Goal: Communication & Community: Answer question/provide support

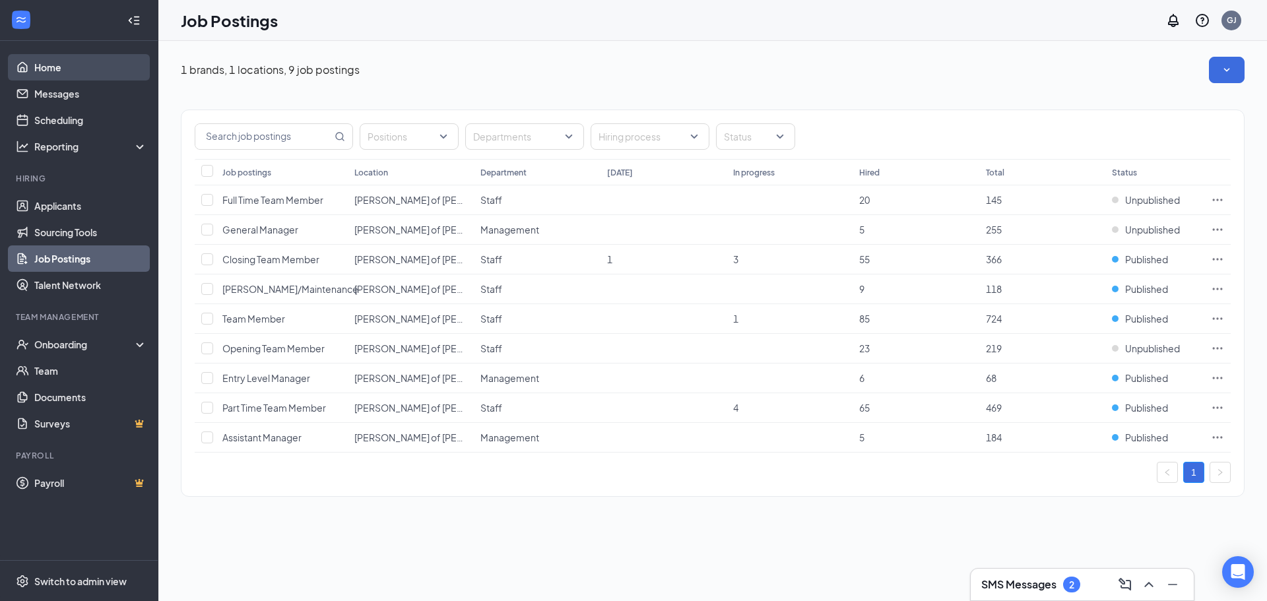
click at [57, 76] on link "Home" at bounding box center [90, 67] width 113 height 26
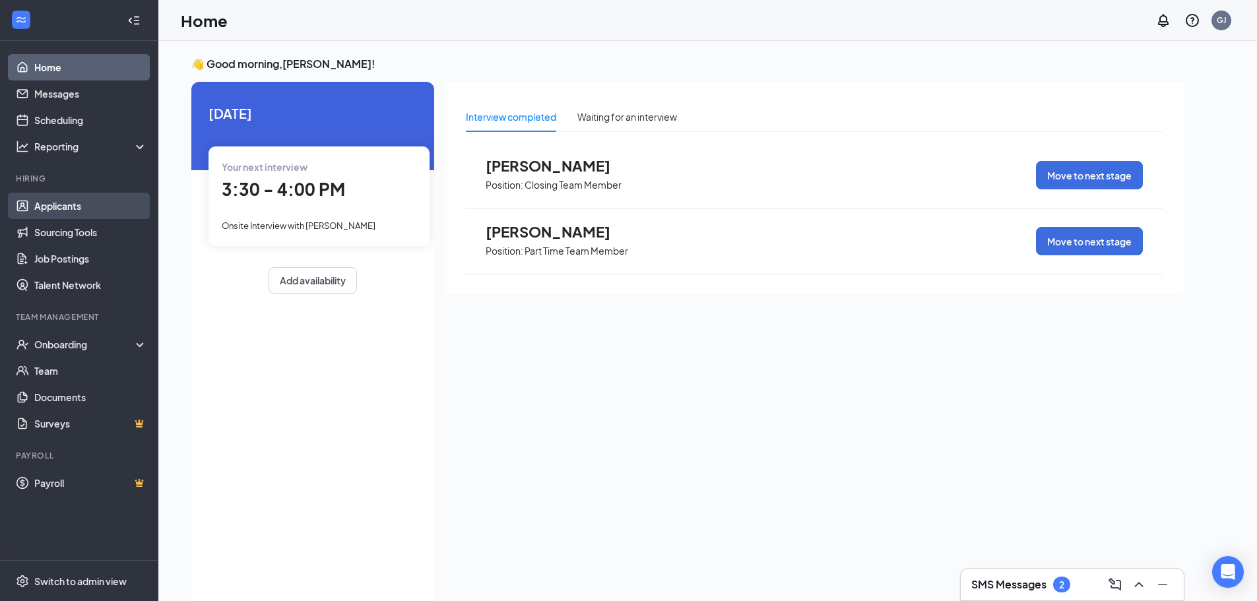
click at [94, 199] on link "Applicants" at bounding box center [90, 206] width 113 height 26
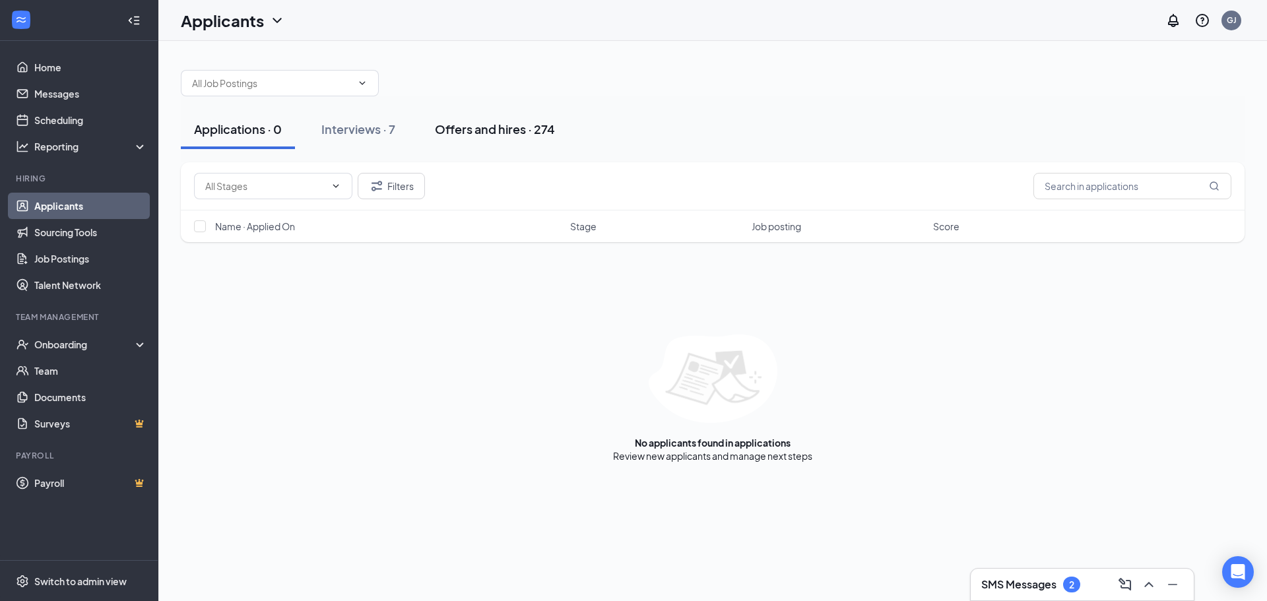
click at [464, 131] on div "Offers and hires · 274" at bounding box center [495, 129] width 120 height 16
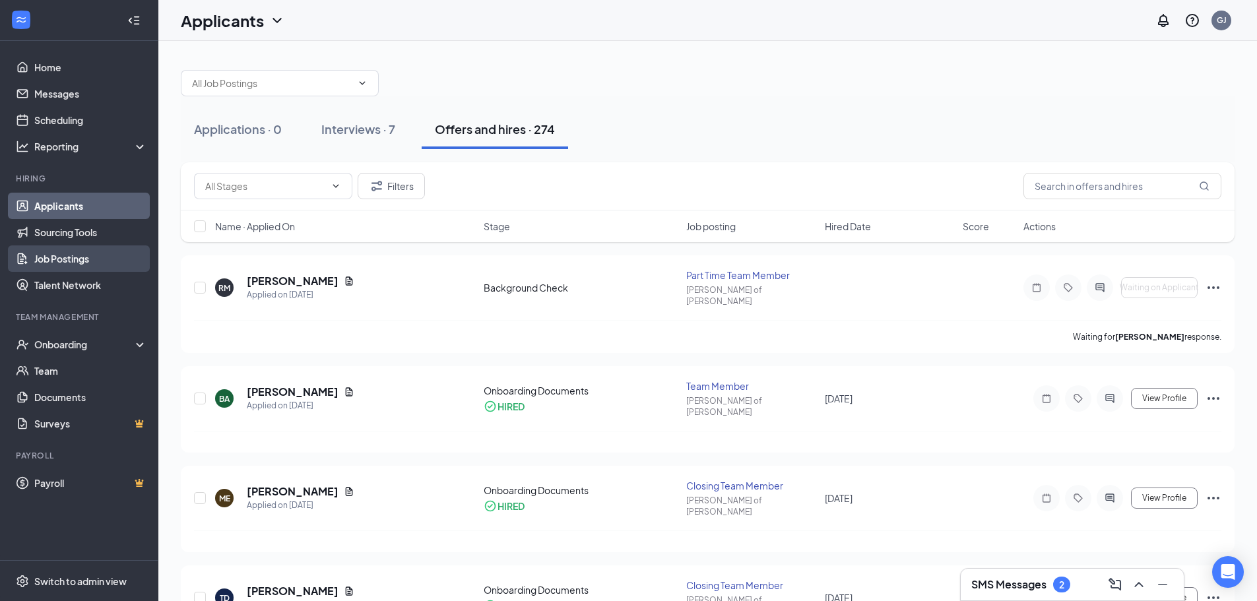
click at [77, 250] on link "Job Postings" at bounding box center [90, 259] width 113 height 26
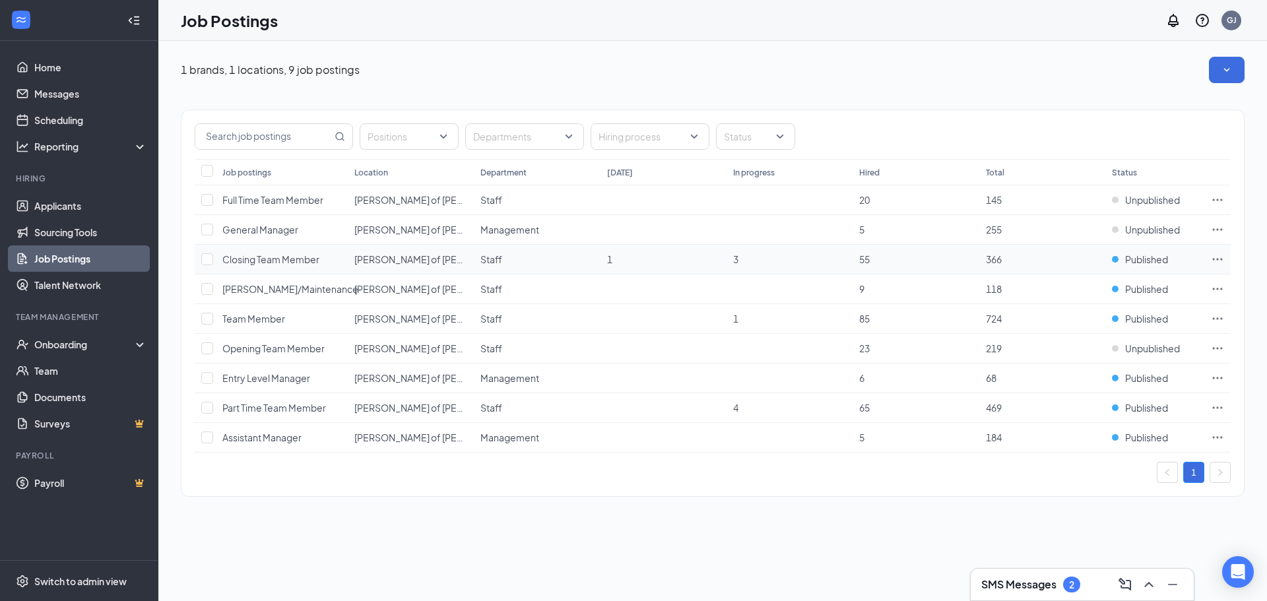
click at [1216, 259] on icon "Ellipses" at bounding box center [1217, 259] width 13 height 13
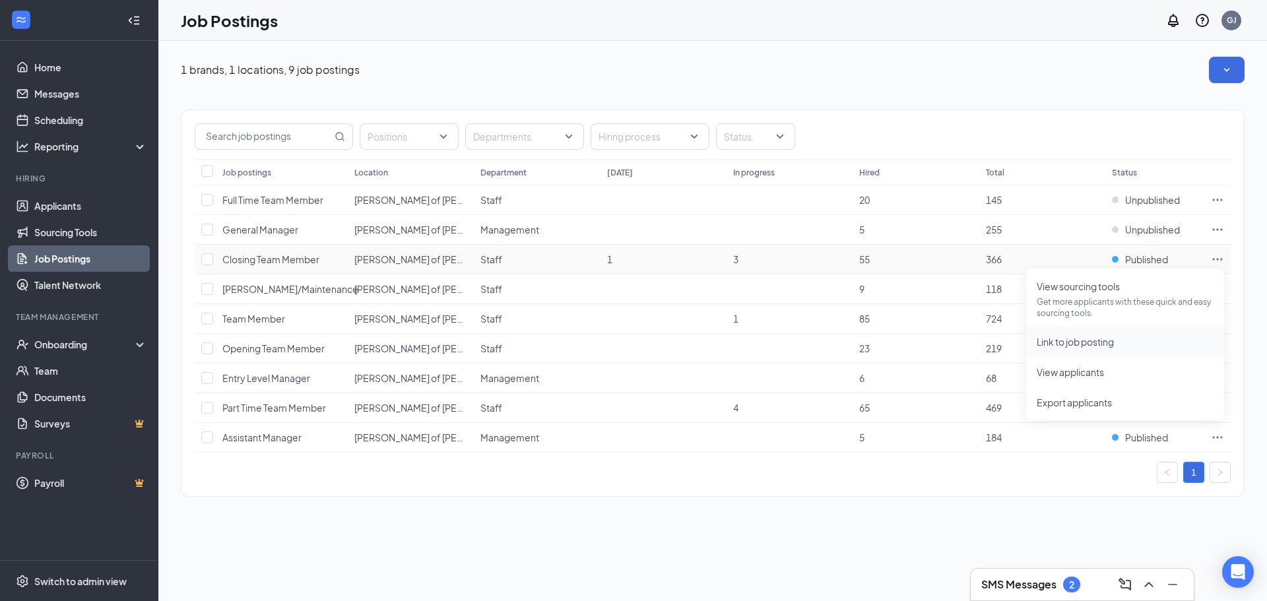
click at [1125, 331] on li "Link to job posting" at bounding box center [1125, 342] width 198 height 30
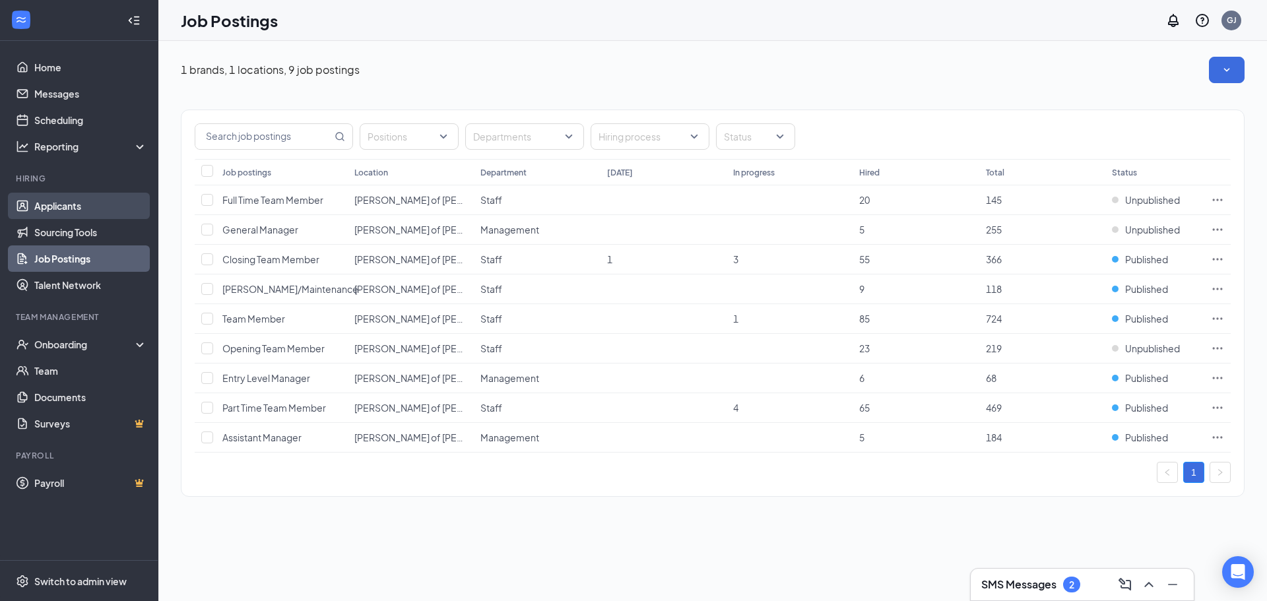
click at [100, 197] on link "Applicants" at bounding box center [90, 206] width 113 height 26
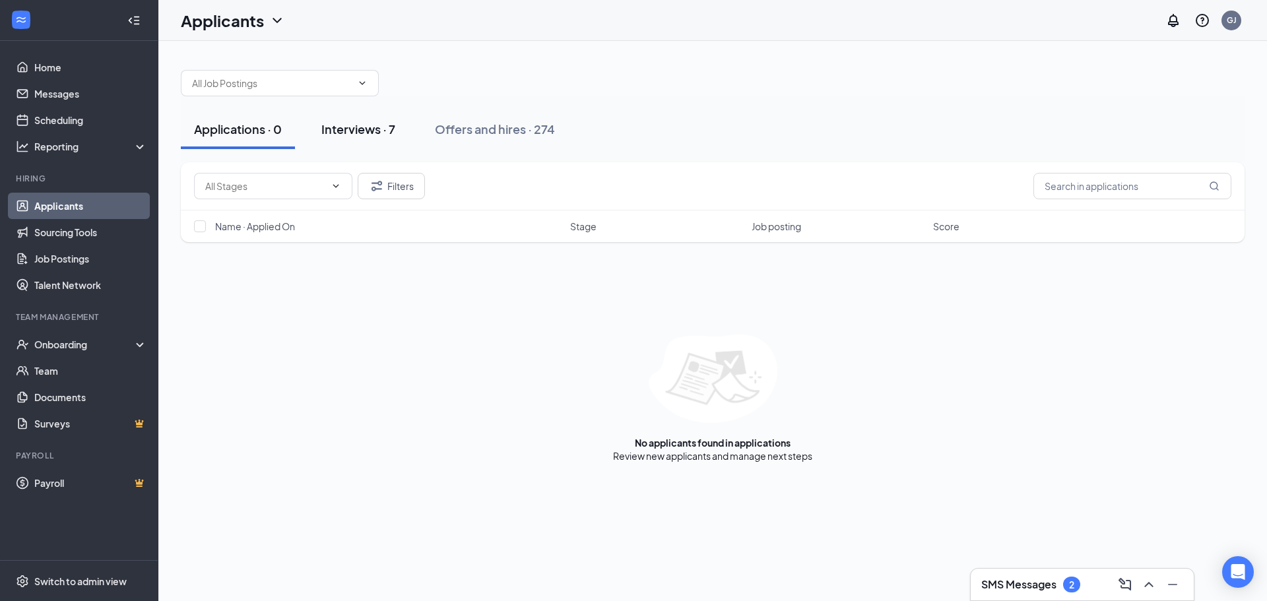
click at [373, 114] on button "Interviews · 7" at bounding box center [358, 130] width 100 height 40
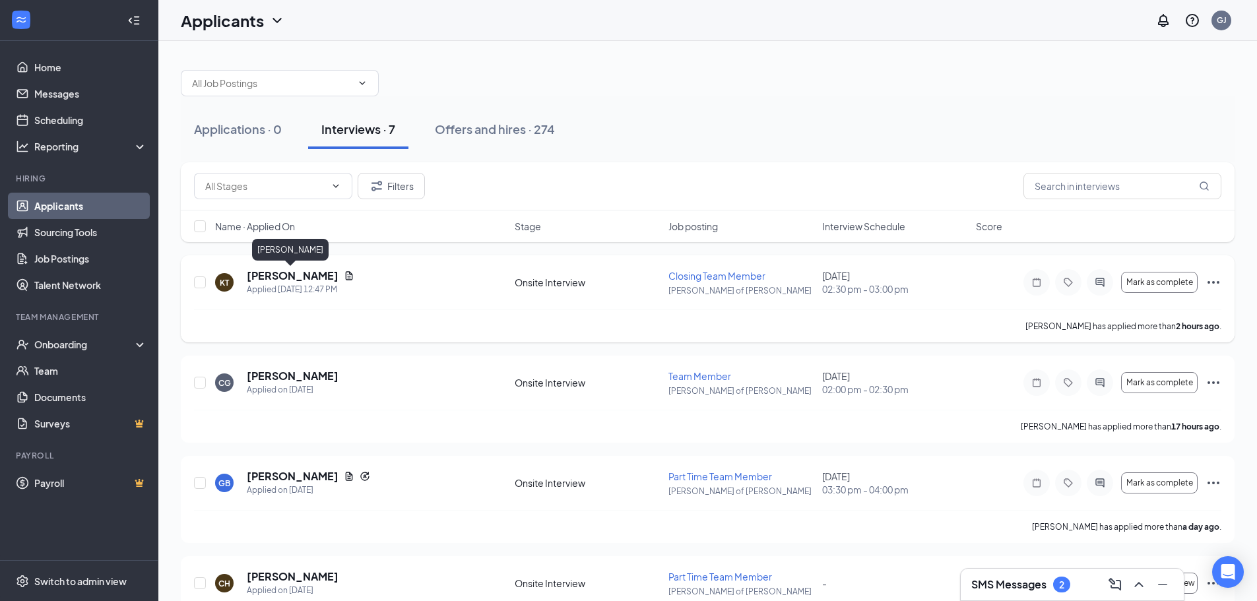
drag, startPoint x: 310, startPoint y: 269, endPoint x: 310, endPoint y: 276, distance: 6.6
click at [310, 276] on h5 "[PERSON_NAME]" at bounding box center [293, 276] width 92 height 15
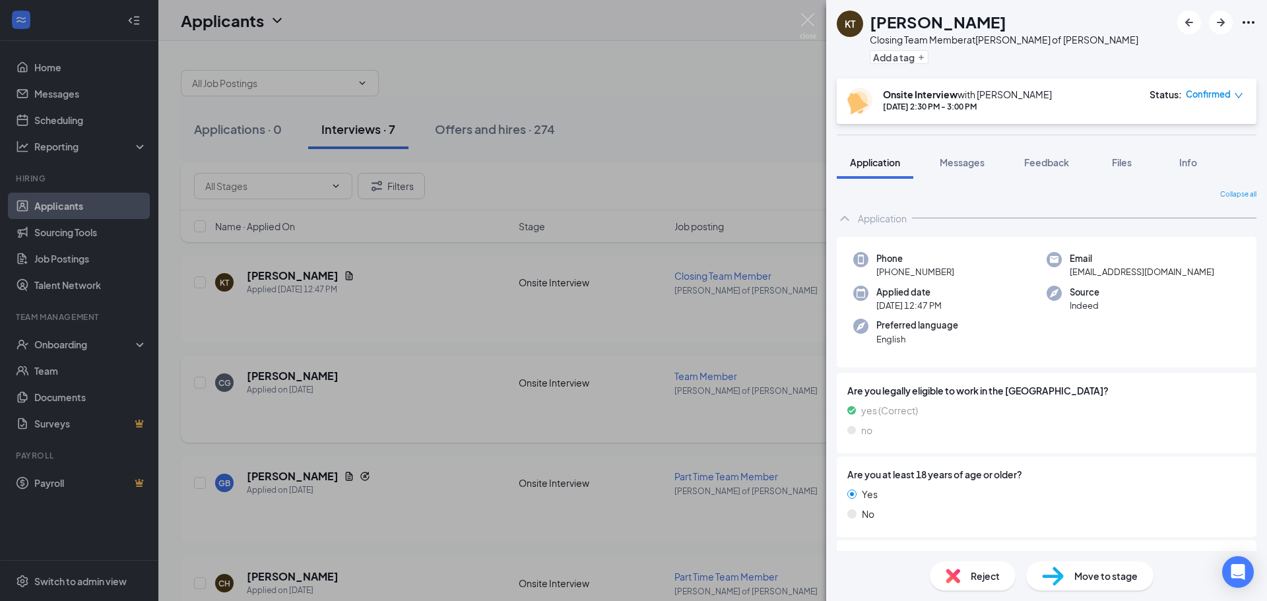
click at [277, 374] on div "[PERSON_NAME] Closing Team Member at [PERSON_NAME] of [PERSON_NAME] Add a tag O…" at bounding box center [633, 300] width 1267 height 601
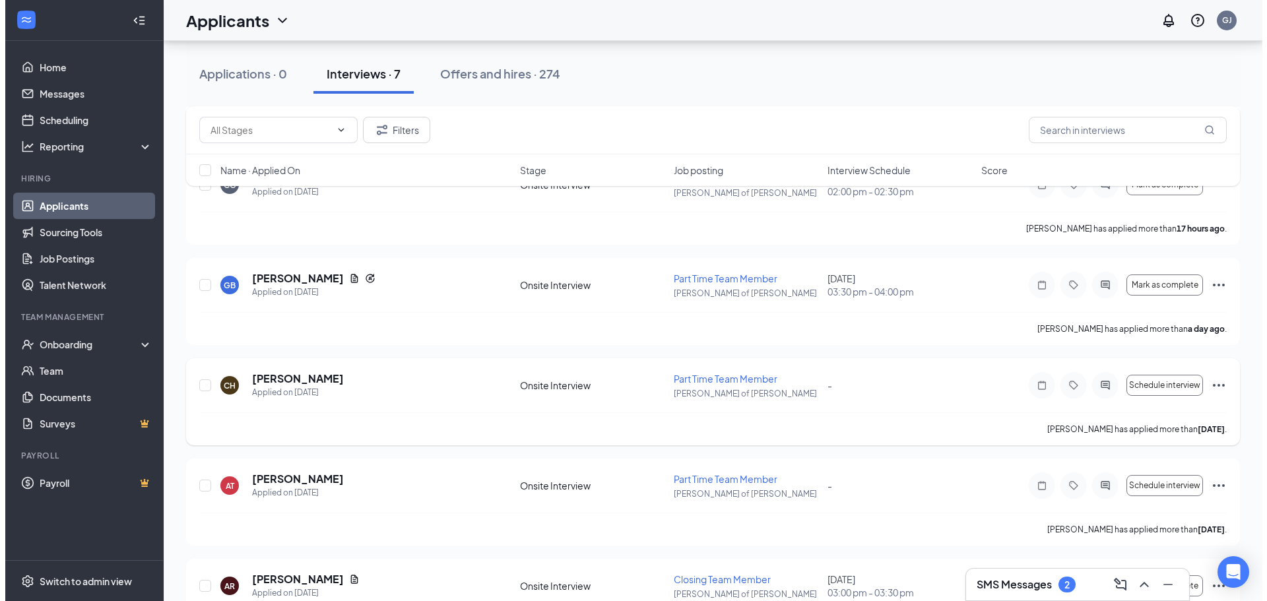
scroll to position [359, 0]
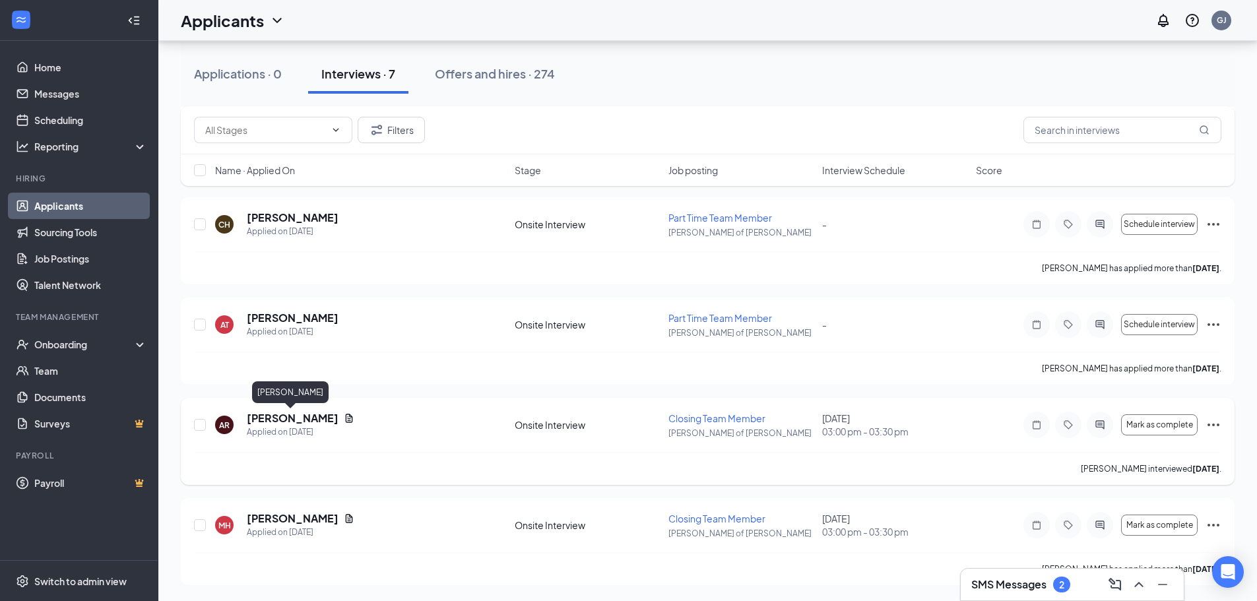
click at [259, 412] on h5 "[PERSON_NAME]" at bounding box center [293, 418] width 92 height 15
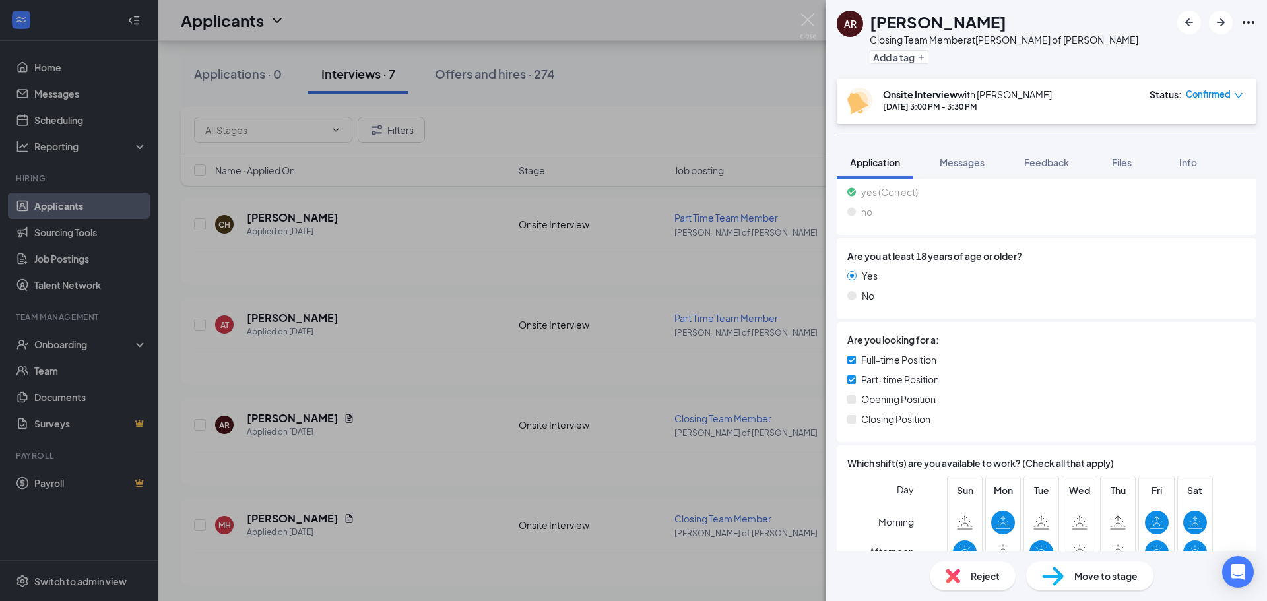
scroll to position [396, 0]
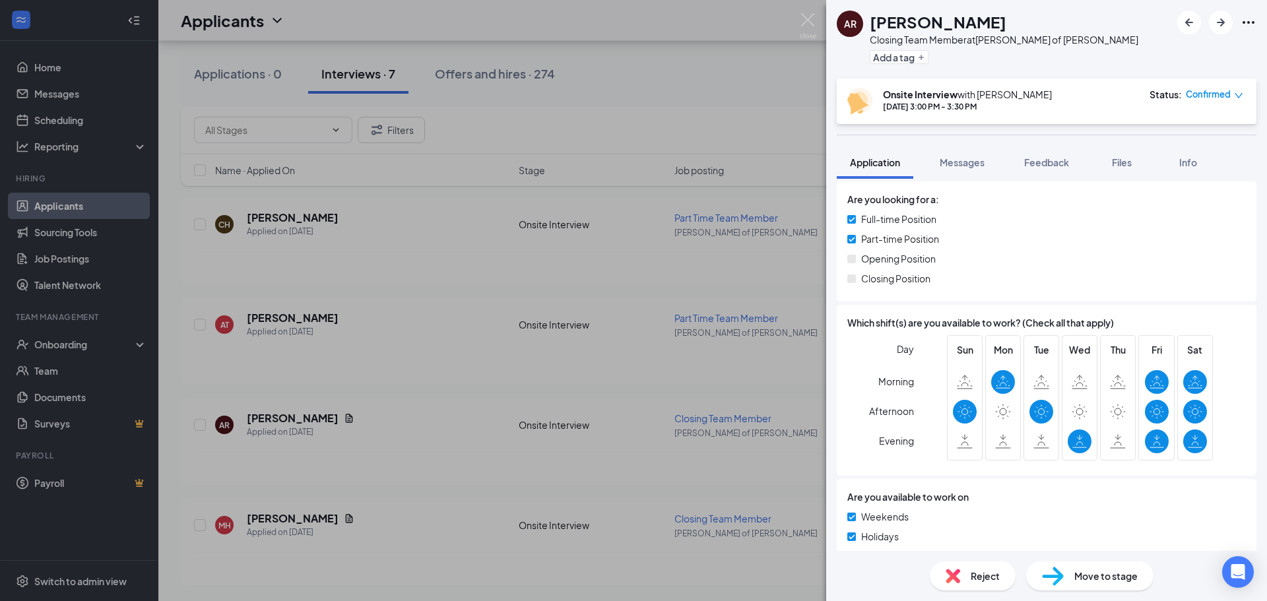
click at [473, 325] on div "AR [PERSON_NAME] Closing Team Member at [PERSON_NAME] of [PERSON_NAME] Add a ta…" at bounding box center [633, 300] width 1267 height 601
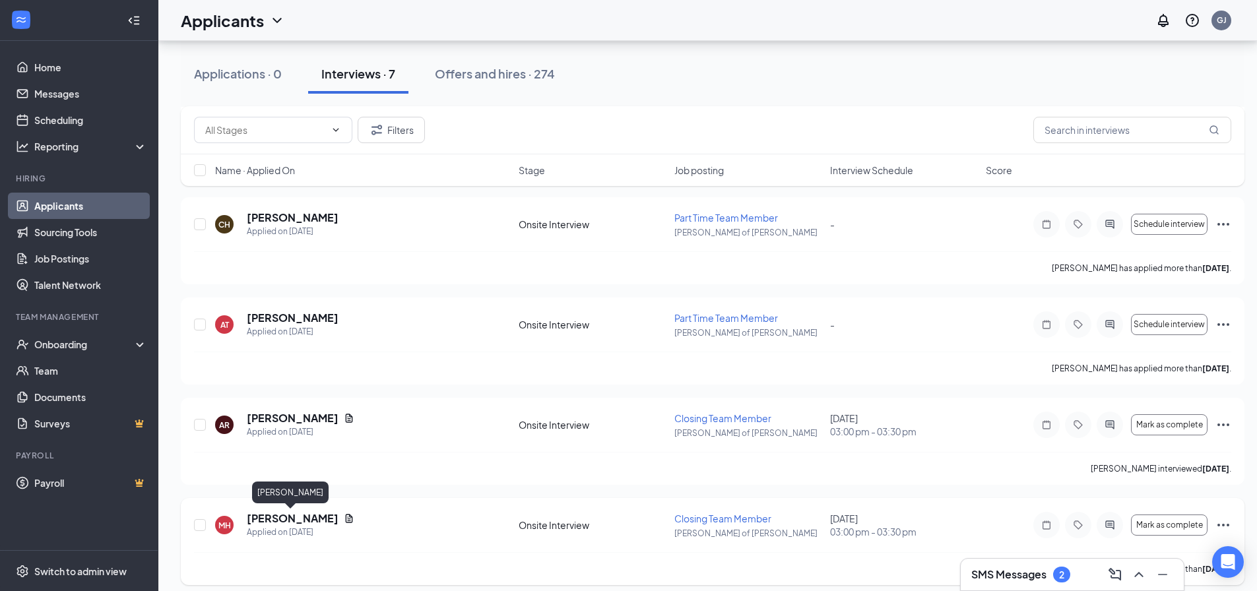
click at [259, 516] on h5 "[PERSON_NAME]" at bounding box center [293, 518] width 92 height 15
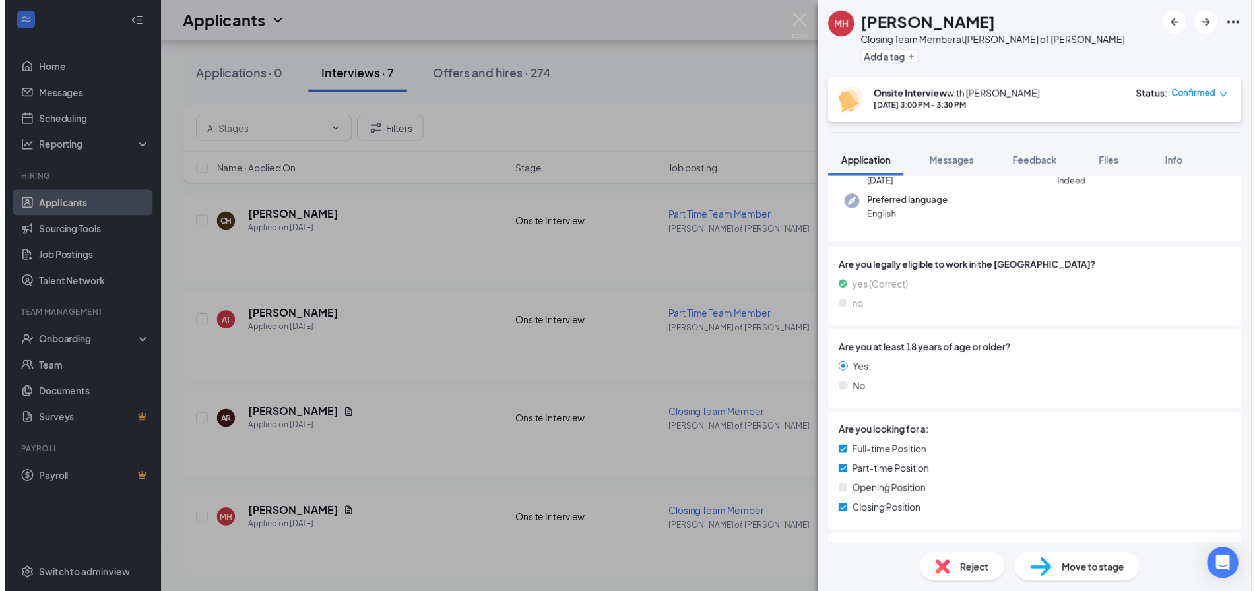
scroll to position [186, 0]
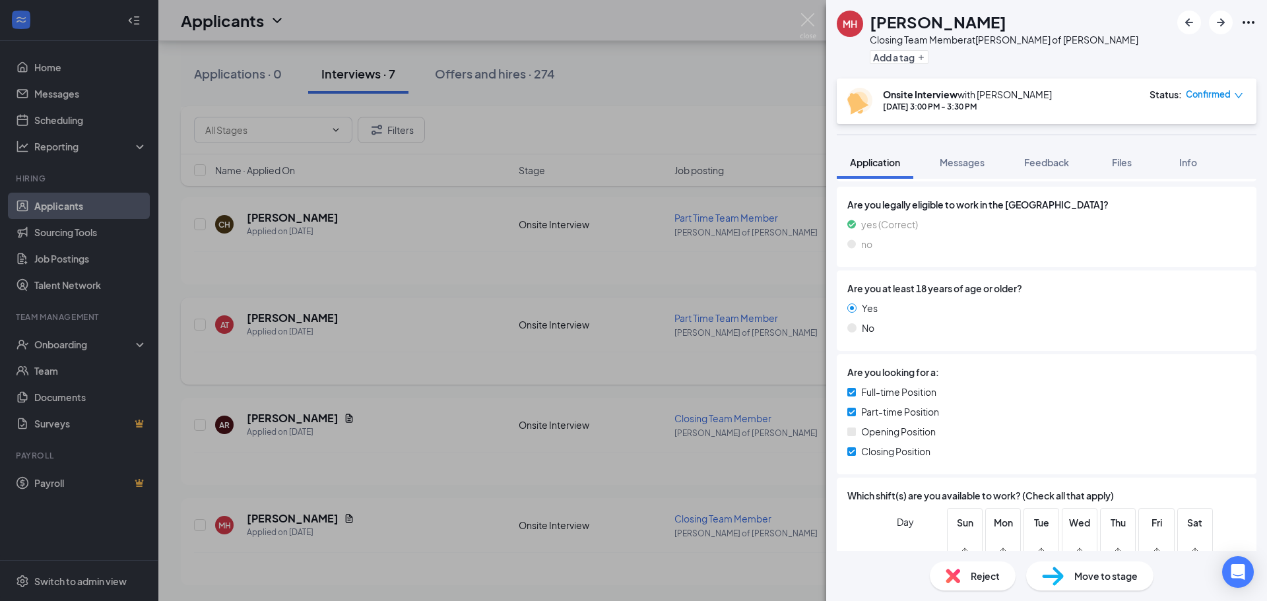
click at [444, 325] on div "MH [PERSON_NAME] Closing Team Member at [PERSON_NAME] of [PERSON_NAME] Add a ta…" at bounding box center [633, 300] width 1267 height 601
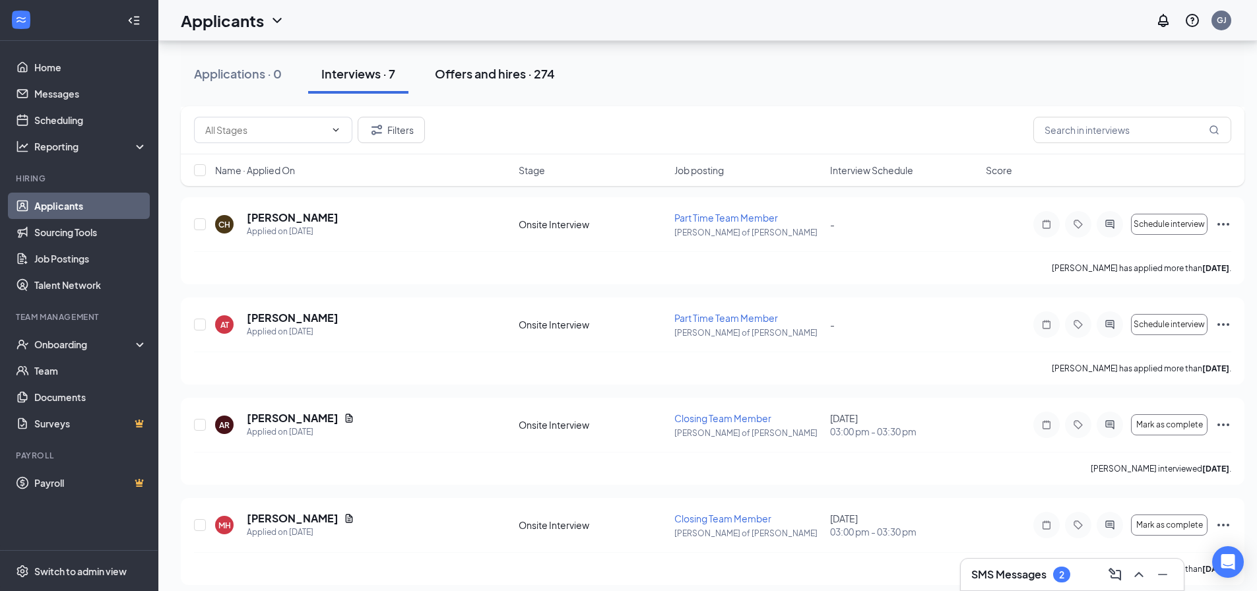
click at [473, 73] on div "Offers and hires · 274" at bounding box center [495, 73] width 120 height 16
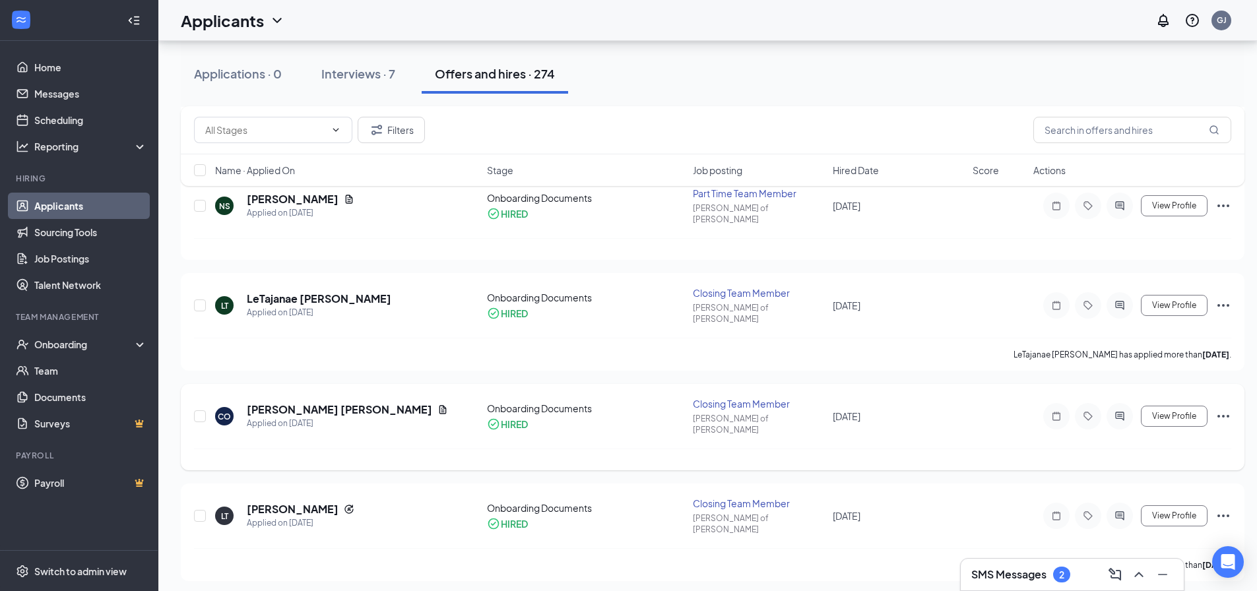
scroll to position [689, 0]
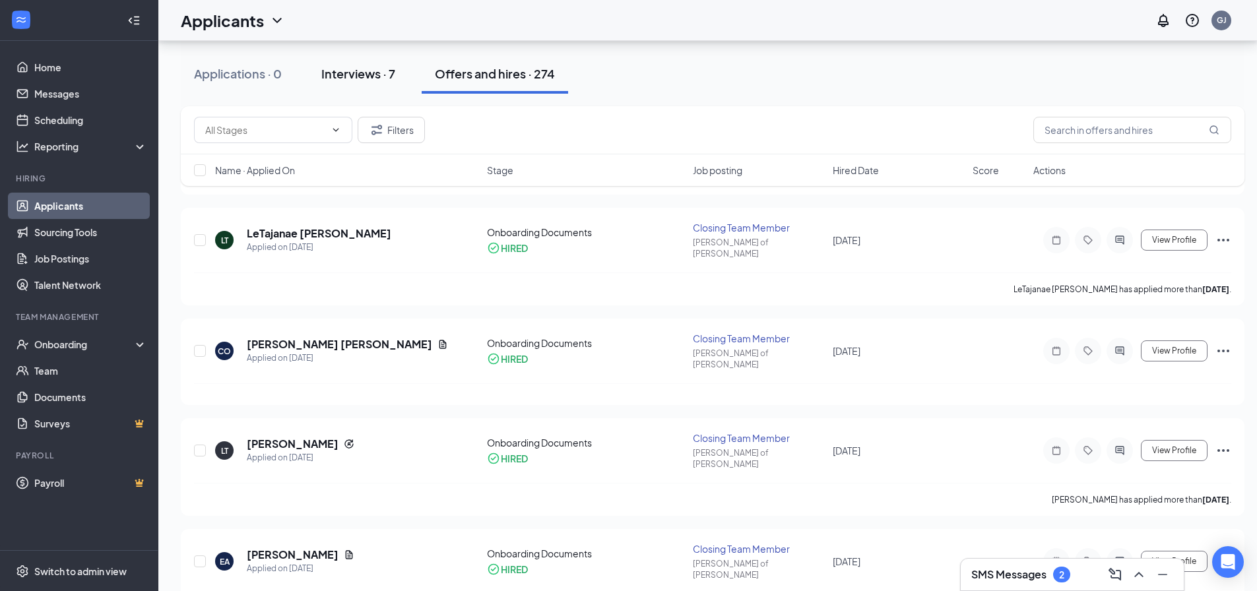
click at [329, 75] on div "Interviews · 7" at bounding box center [358, 73] width 74 height 16
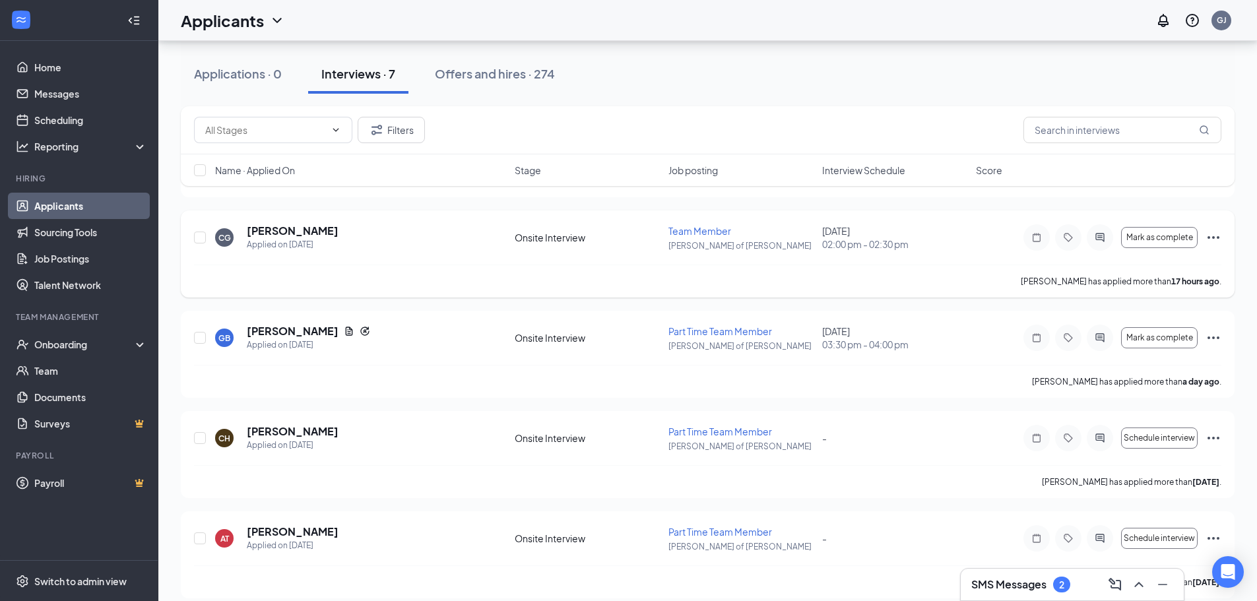
scroll to position [198, 0]
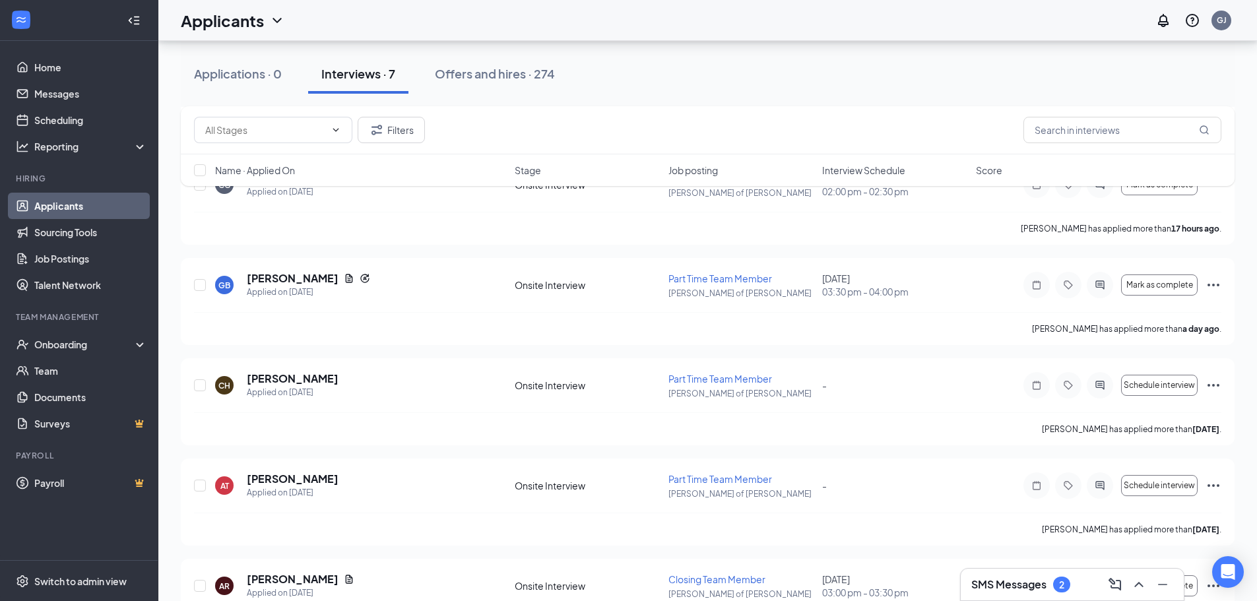
click at [1011, 582] on h3 "SMS Messages" at bounding box center [1008, 584] width 75 height 15
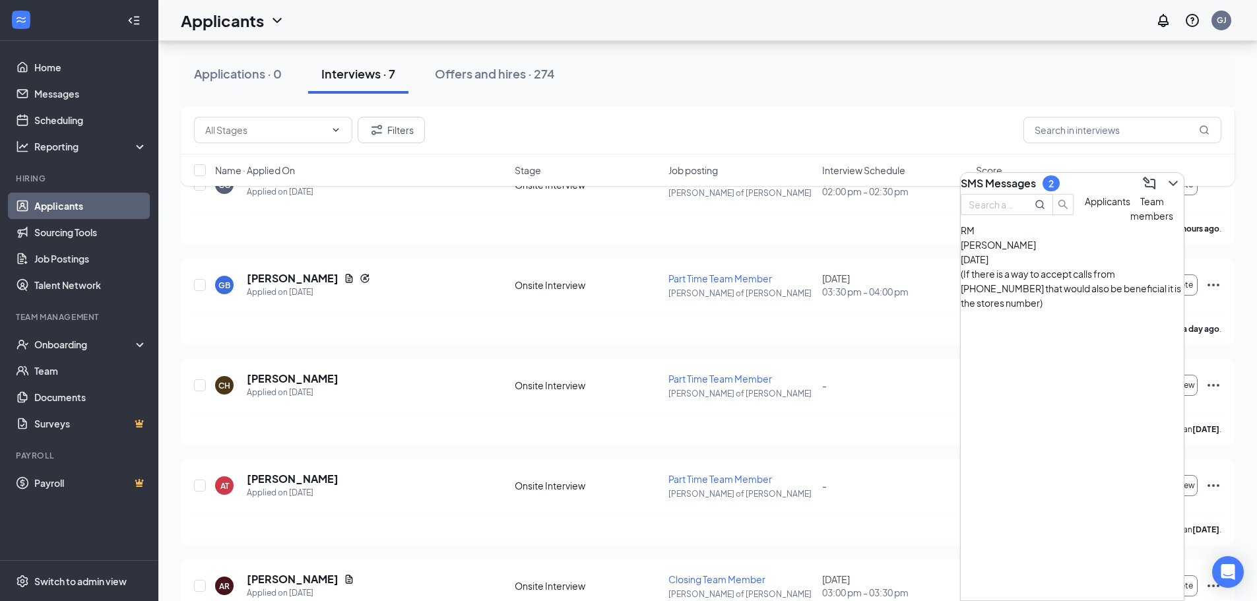
click at [1131, 222] on span "Team members" at bounding box center [1152, 208] width 43 height 26
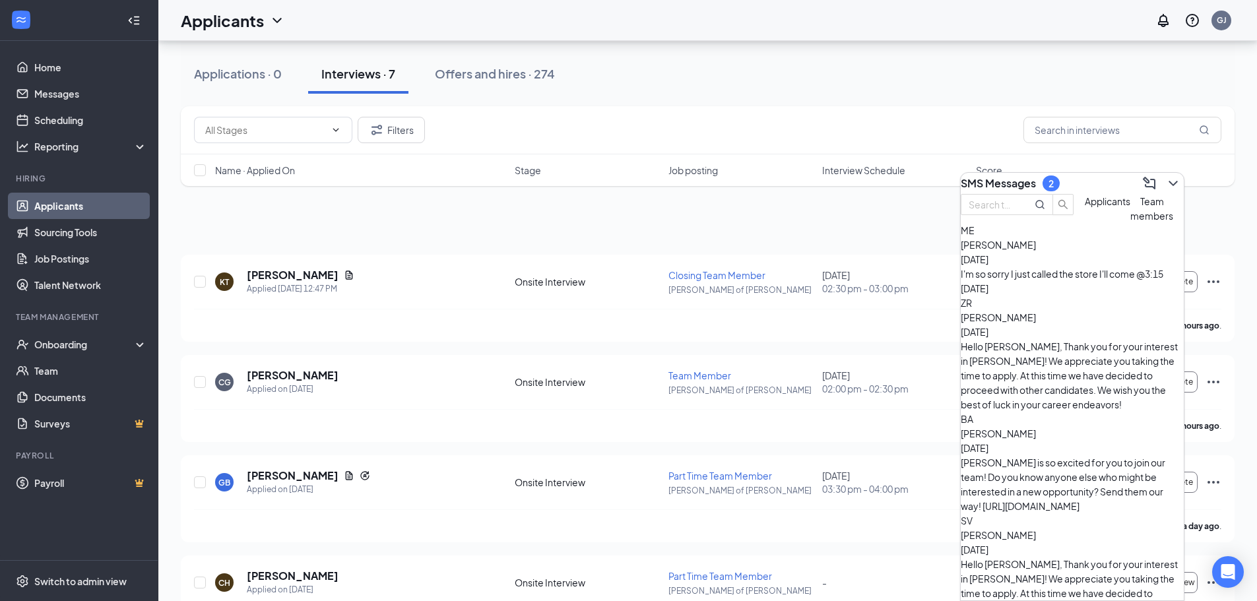
scroll to position [0, 0]
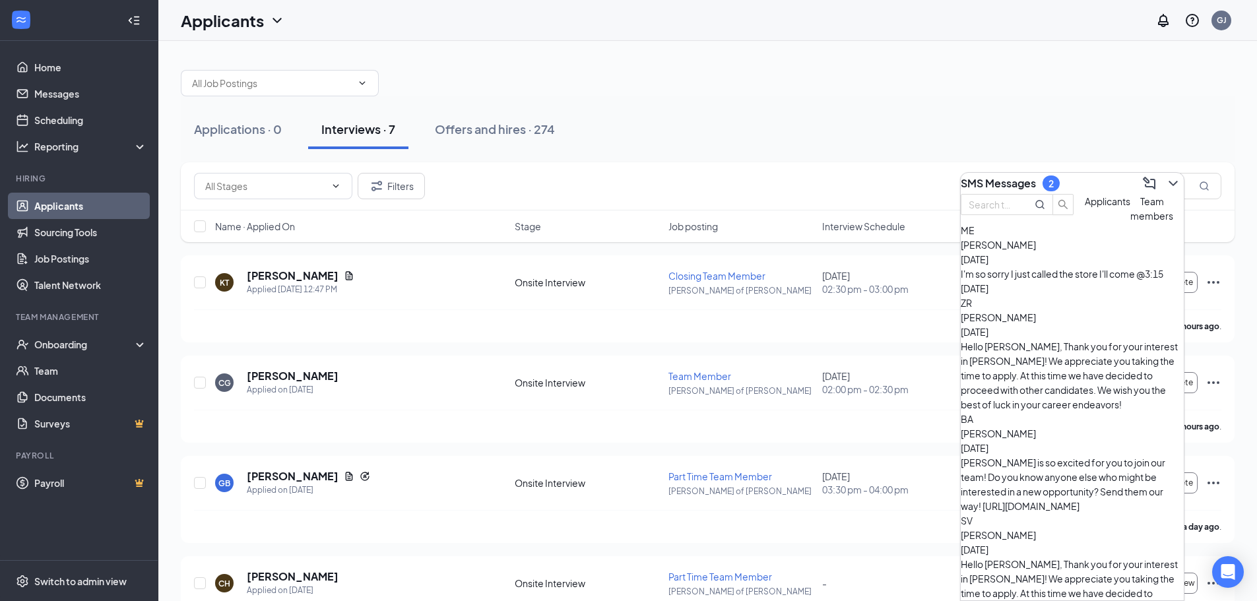
click at [1022, 173] on div "SMS Messages 2" at bounding box center [1072, 183] width 223 height 21
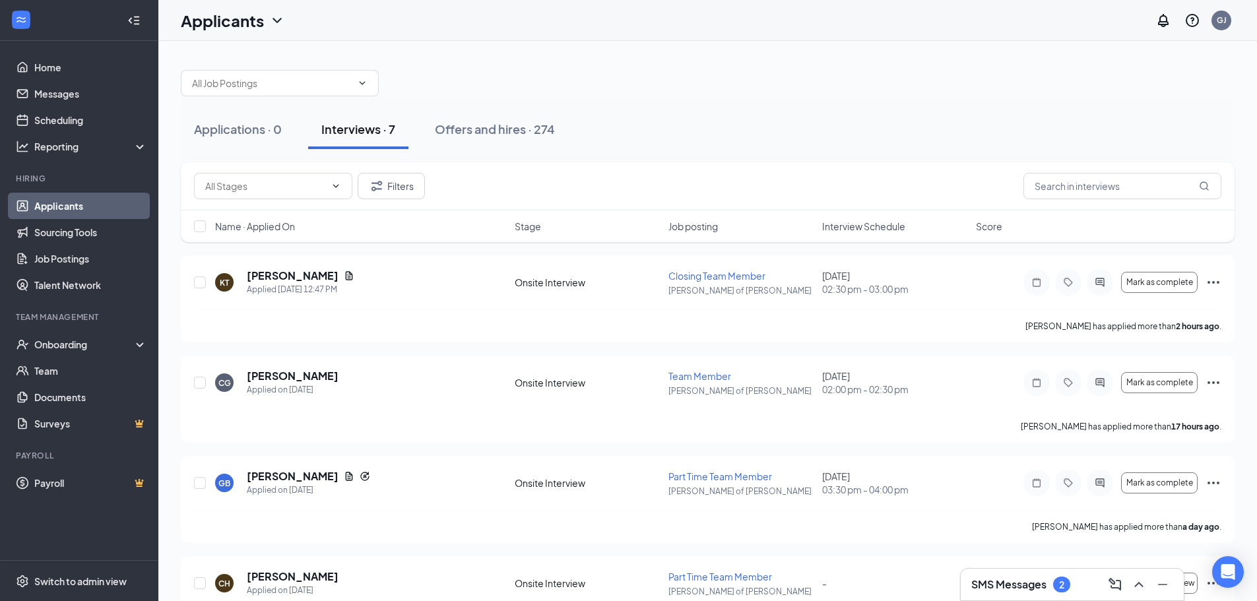
click at [1078, 574] on div "SMS Messages 2" at bounding box center [1072, 584] width 202 height 21
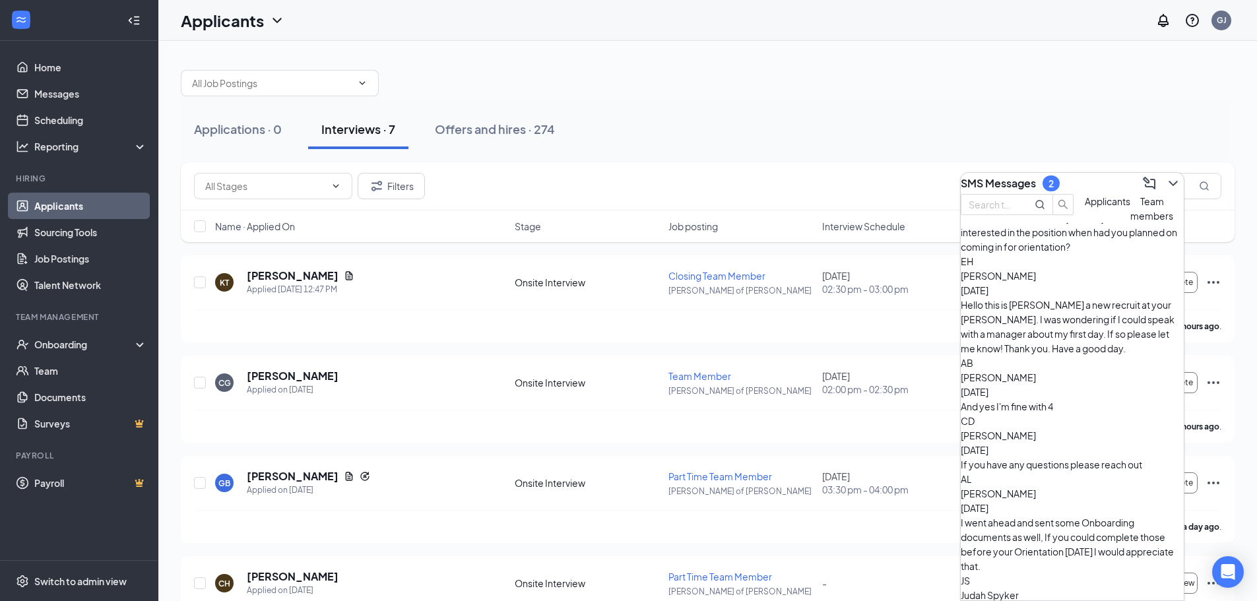
scroll to position [937, 0]
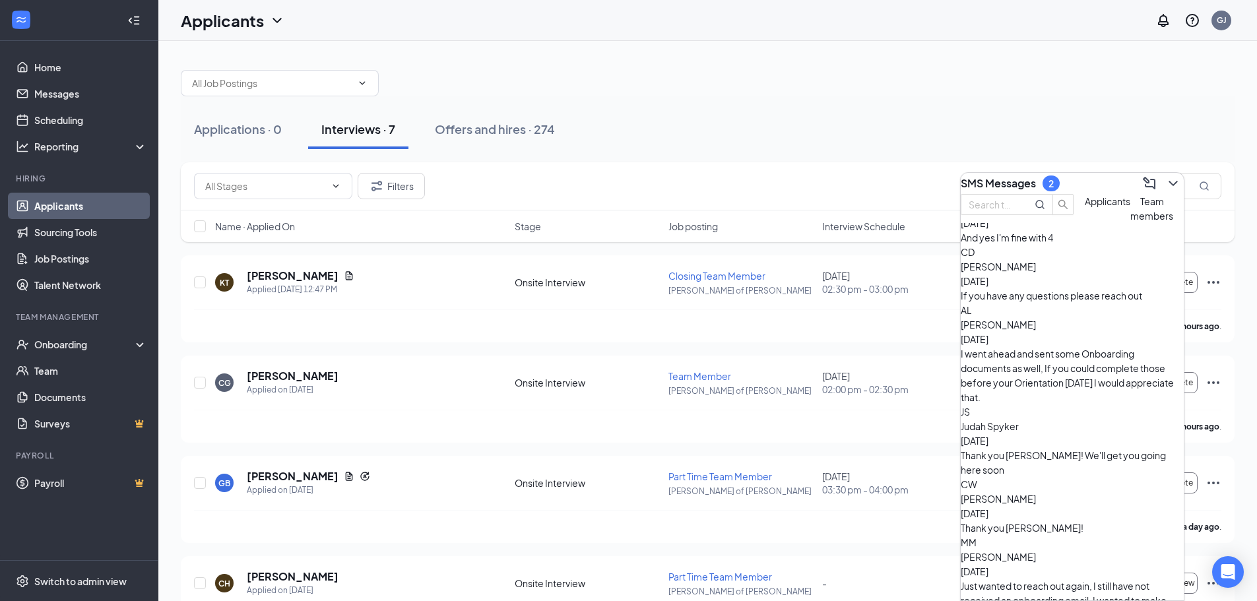
click at [1085, 207] on span "Applicants" at bounding box center [1108, 201] width 46 height 12
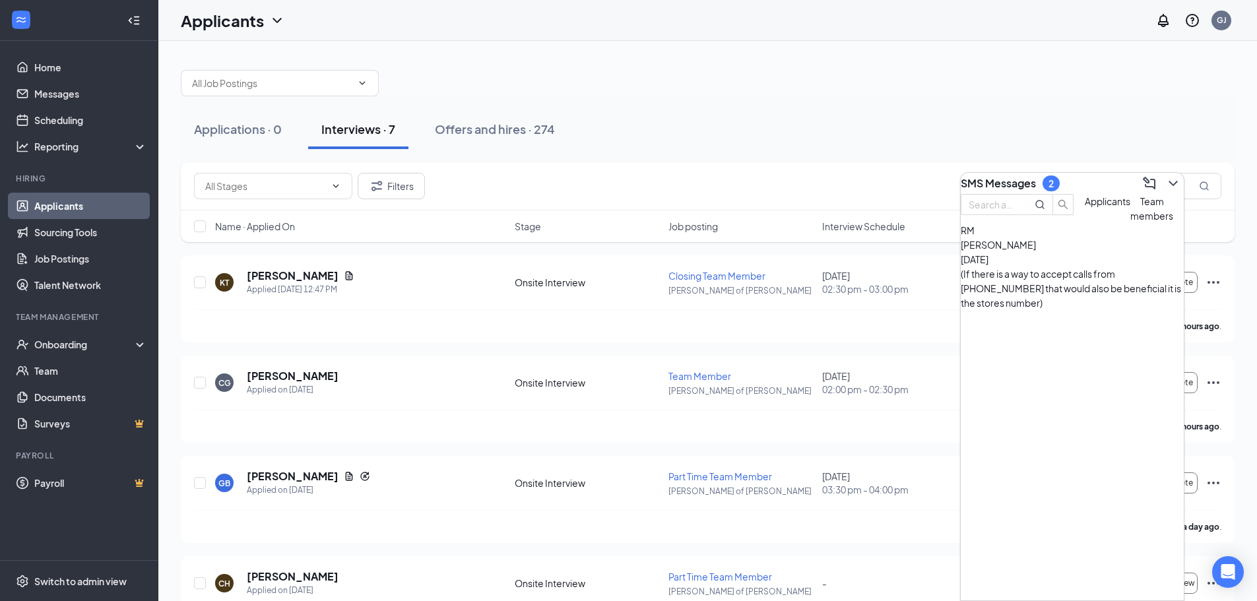
click at [1046, 307] on div "RM [PERSON_NAME] [DATE] (If there is a way to accept calls from [PHONE_NUMBER] …" at bounding box center [1072, 266] width 223 height 87
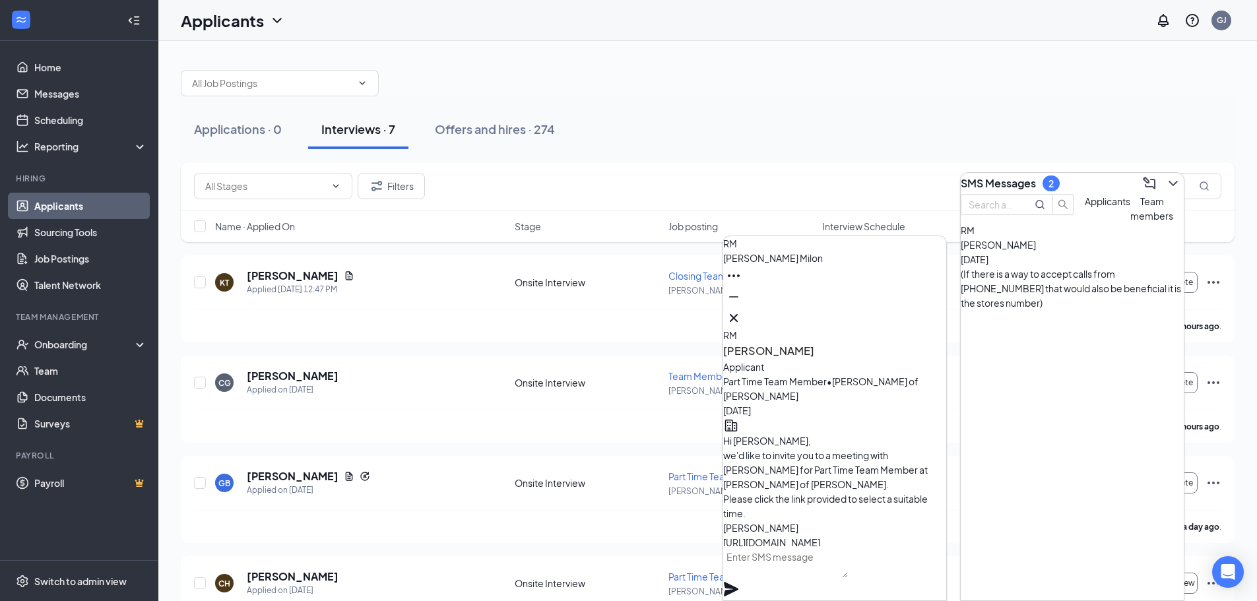
scroll to position [-1650, 0]
click at [742, 305] on icon "Minimize" at bounding box center [734, 297] width 16 height 16
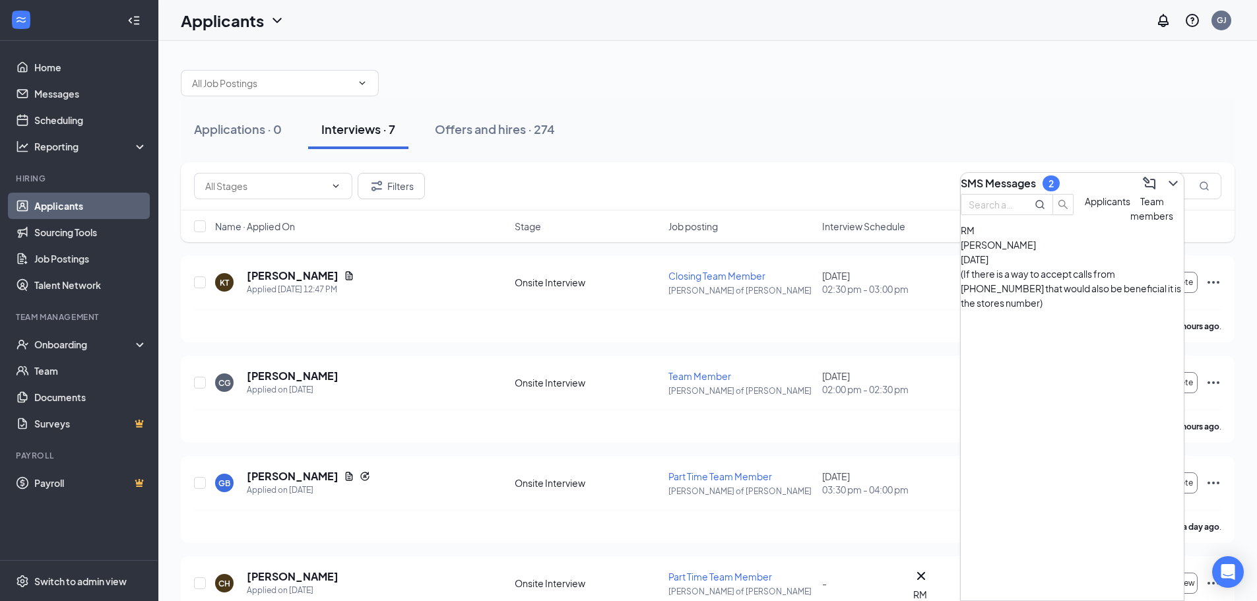
scroll to position [0, 0]
click at [1131, 223] on button "Team members" at bounding box center [1152, 208] width 43 height 29
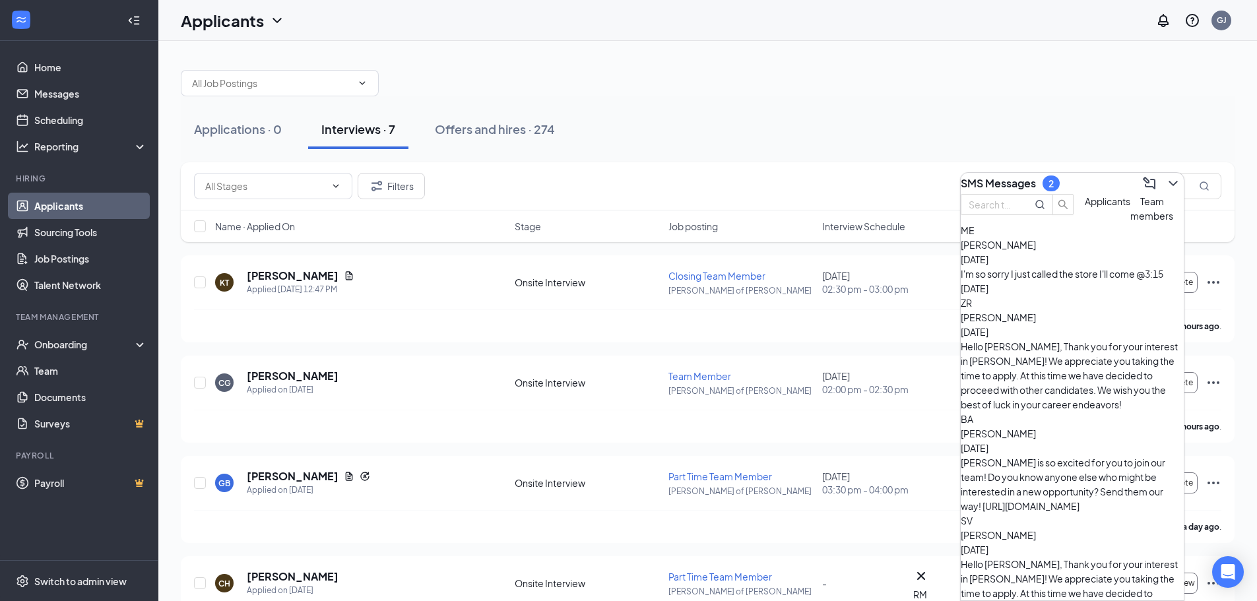
click at [1067, 294] on div "I'm so sorry I just called the store I'll come @3:15 [DATE]" at bounding box center [1072, 281] width 223 height 29
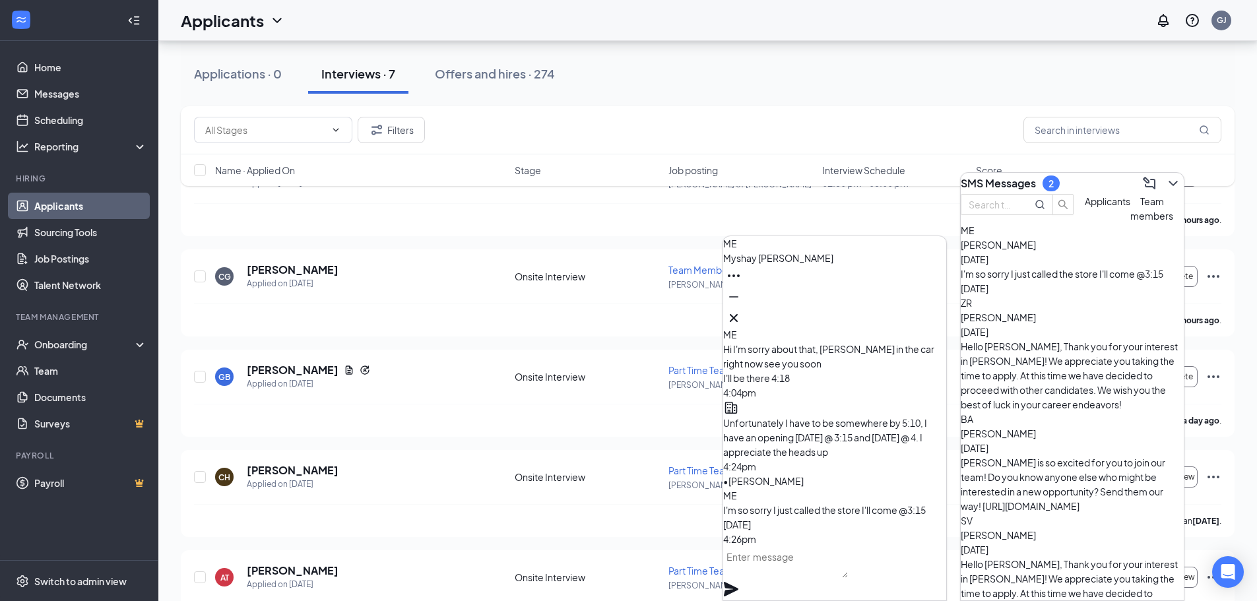
scroll to position [132, 0]
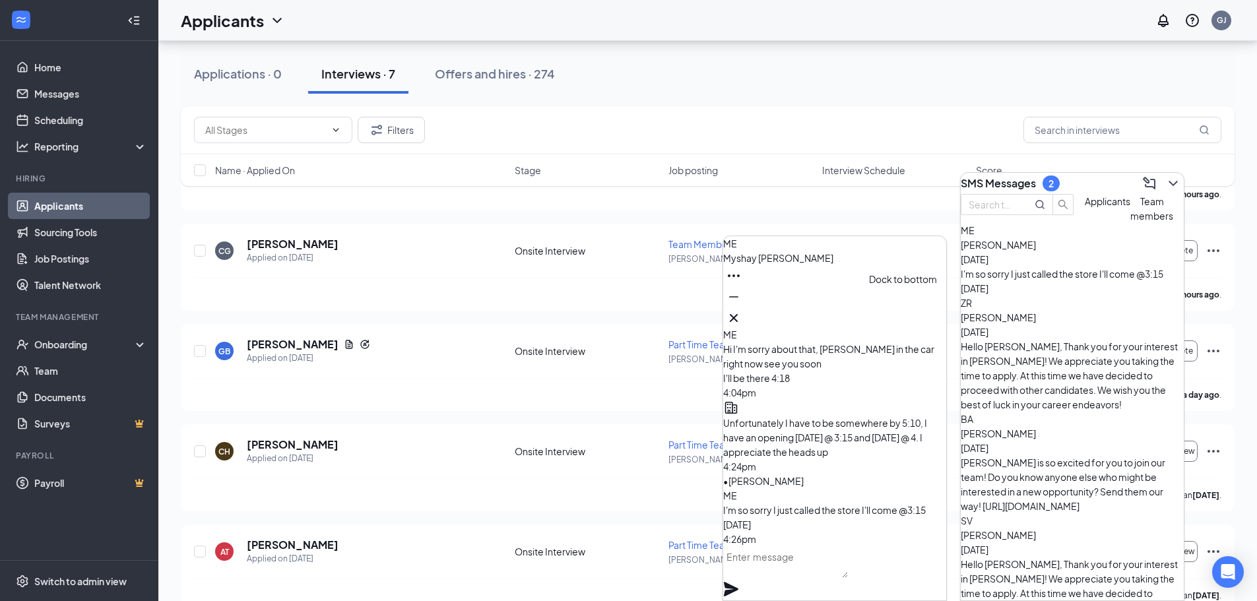
click at [744, 308] on button at bounding box center [733, 296] width 21 height 21
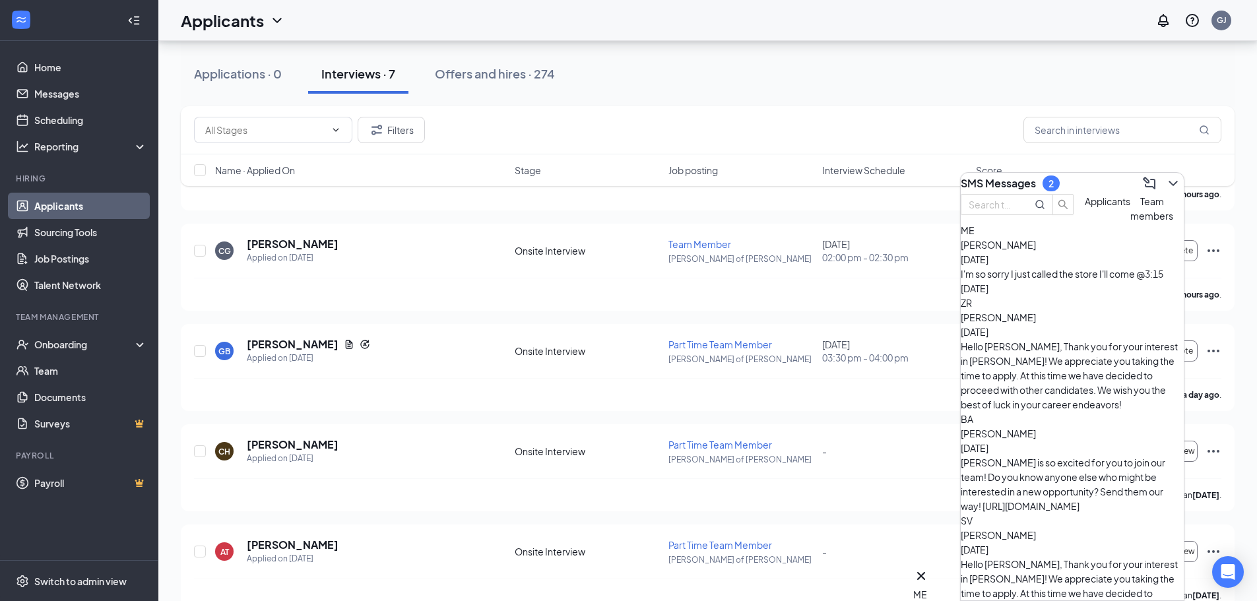
click at [1042, 296] on div "I'm so sorry I just called the store I'll come @3:15 [DATE]" at bounding box center [1072, 281] width 223 height 29
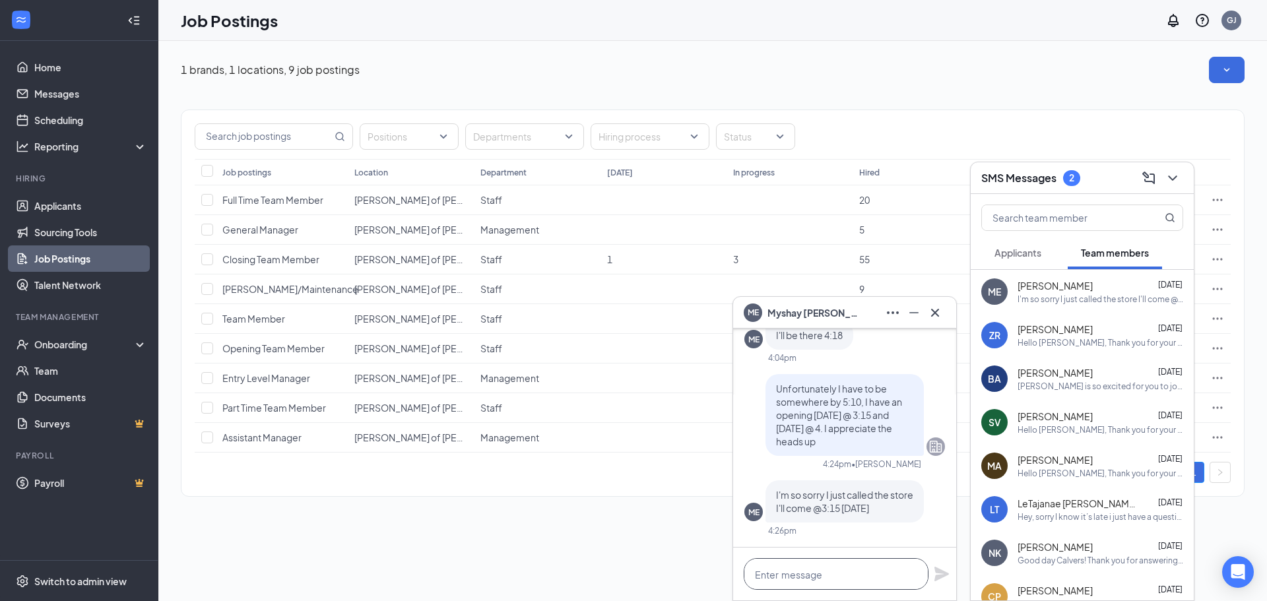
click at [785, 575] on textarea at bounding box center [836, 574] width 185 height 32
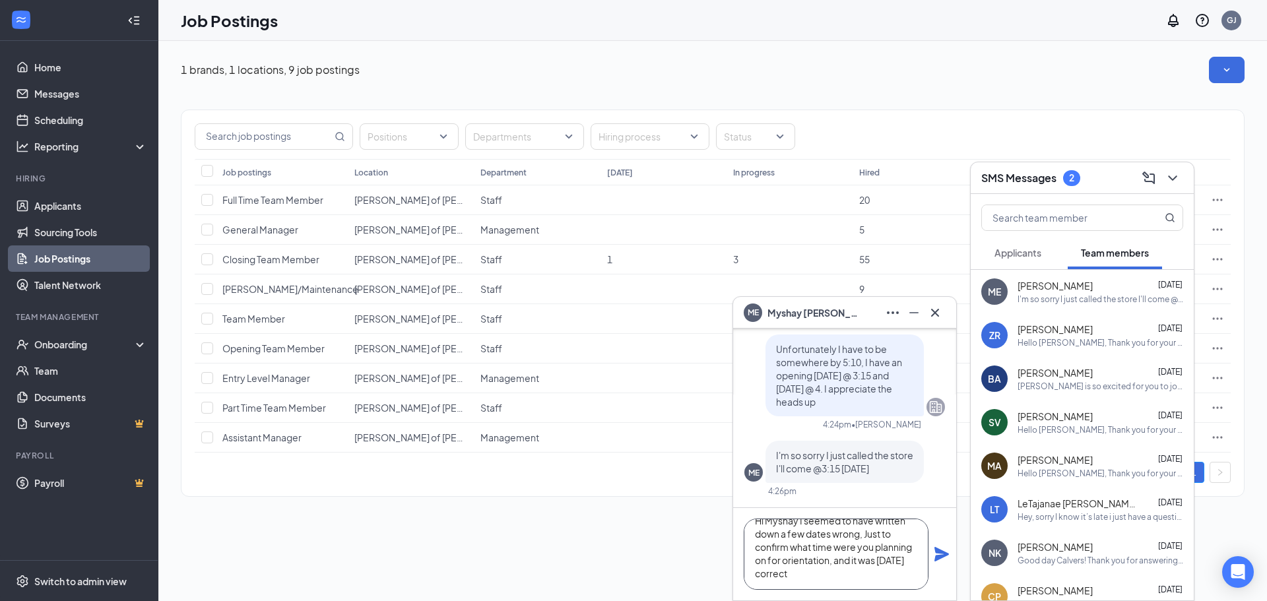
scroll to position [15, 0]
type textarea "Hi Myshay I seemed to have written down a few dates wrong, Just to confirm what…"
click at [944, 556] on icon "Plane" at bounding box center [942, 554] width 15 height 15
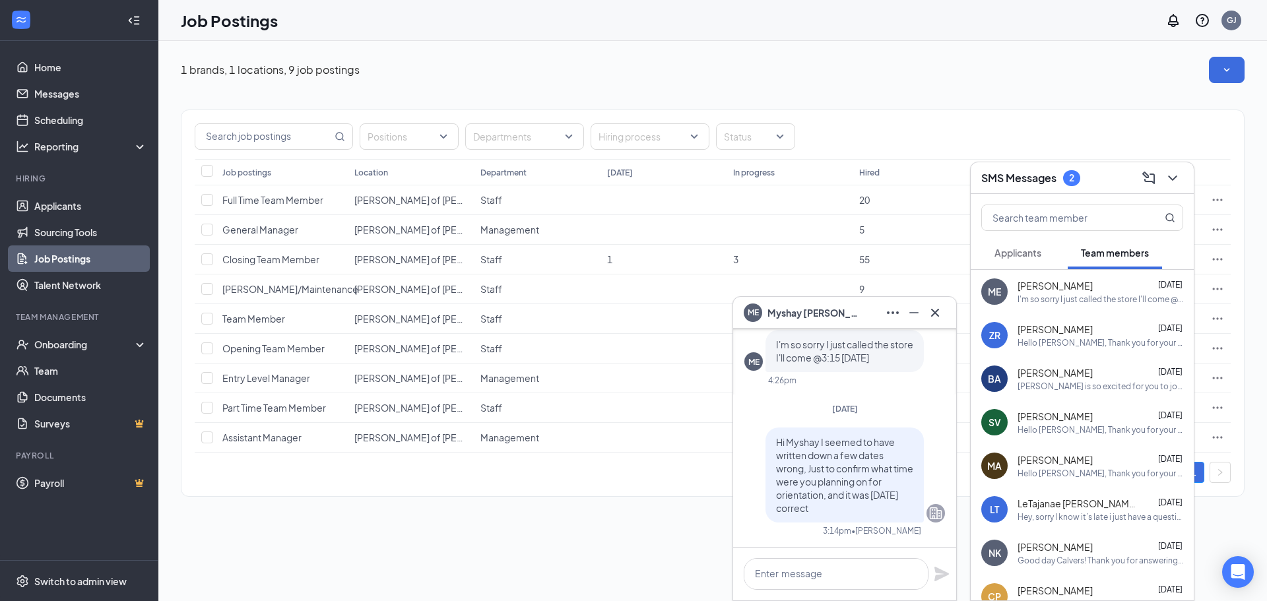
scroll to position [0, 0]
click at [1056, 389] on div "[PERSON_NAME] is so excited for you to join our team! Do you know anyone else w…" at bounding box center [1101, 386] width 166 height 11
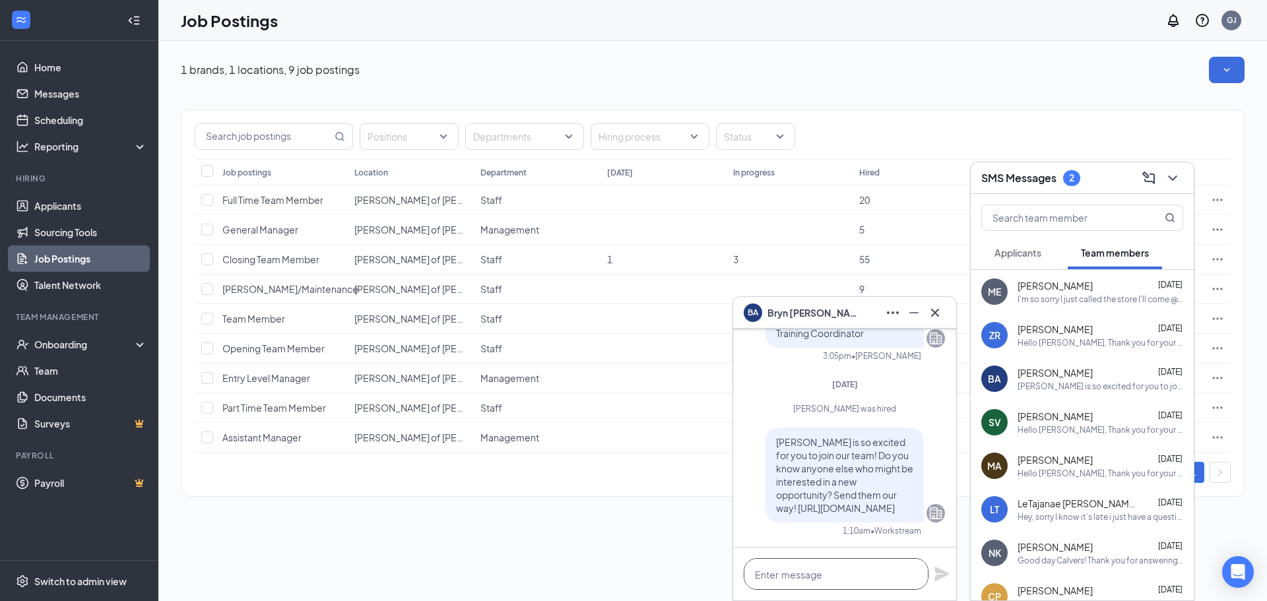
click at [865, 566] on textarea at bounding box center [836, 574] width 185 height 32
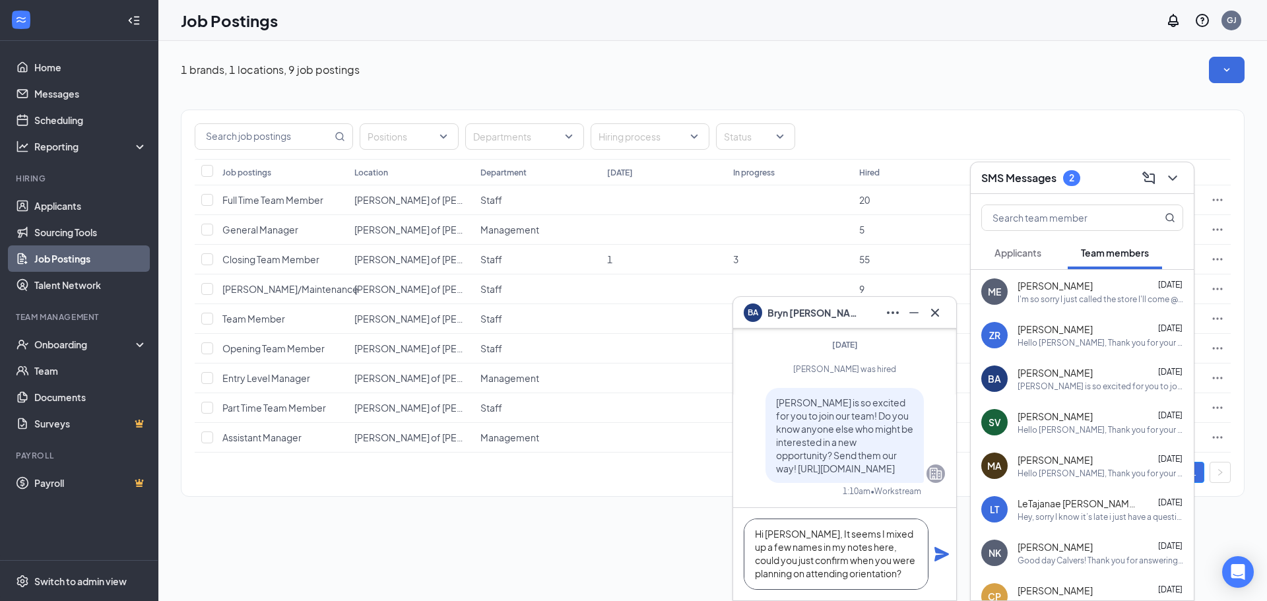
scroll to position [1, 0]
type textarea "Hi Bryn, It seems I mixed up a few names in my notes here, could you just confi…"
click at [942, 549] on icon "Plane" at bounding box center [942, 554] width 16 height 16
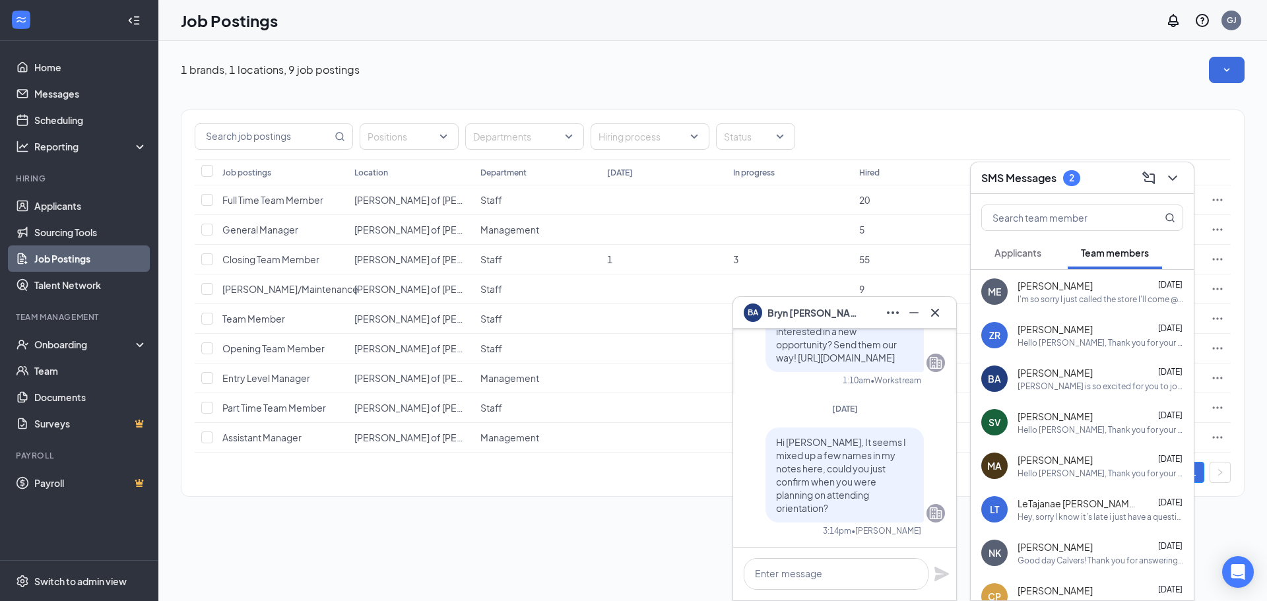
scroll to position [0, 0]
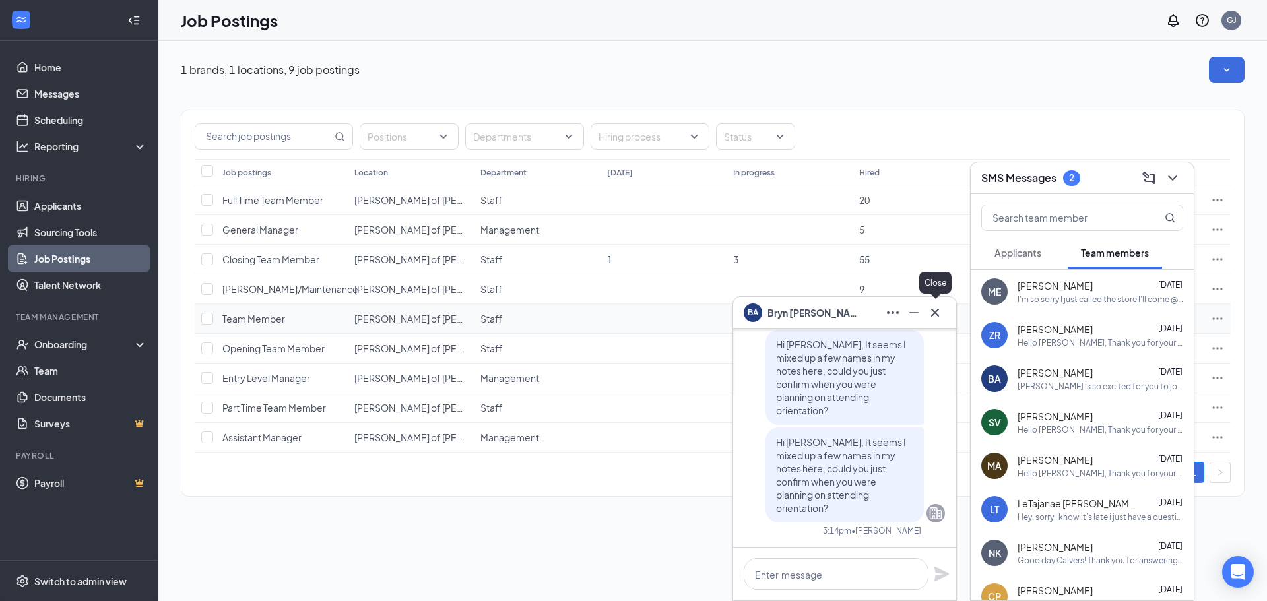
click at [937, 311] on icon "Cross" at bounding box center [935, 313] width 16 height 16
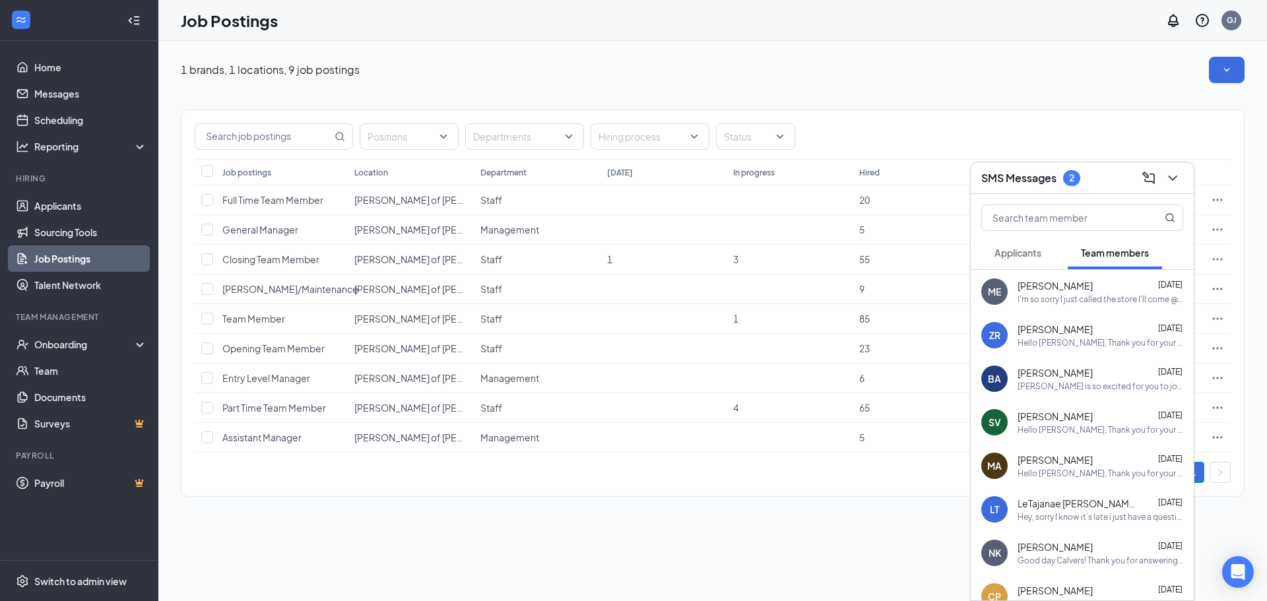
click at [1042, 287] on span "[PERSON_NAME]" at bounding box center [1055, 285] width 75 height 13
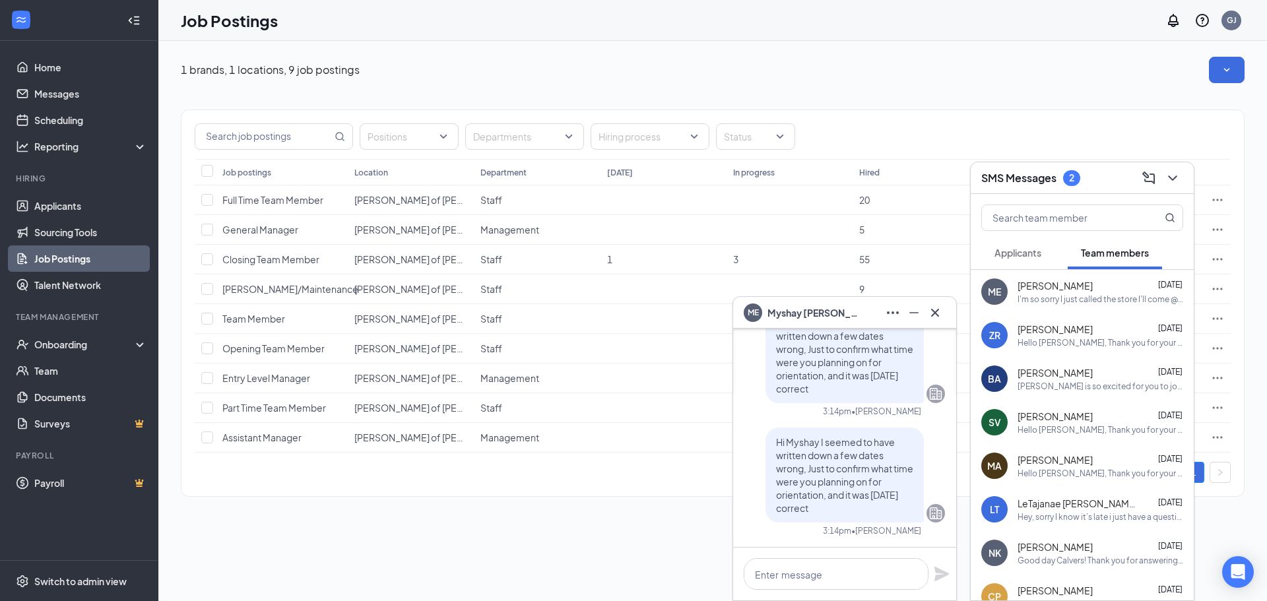
click at [1063, 345] on div "Hello [PERSON_NAME], Thank you for your interest in [PERSON_NAME]! We appreciat…" at bounding box center [1101, 342] width 166 height 11
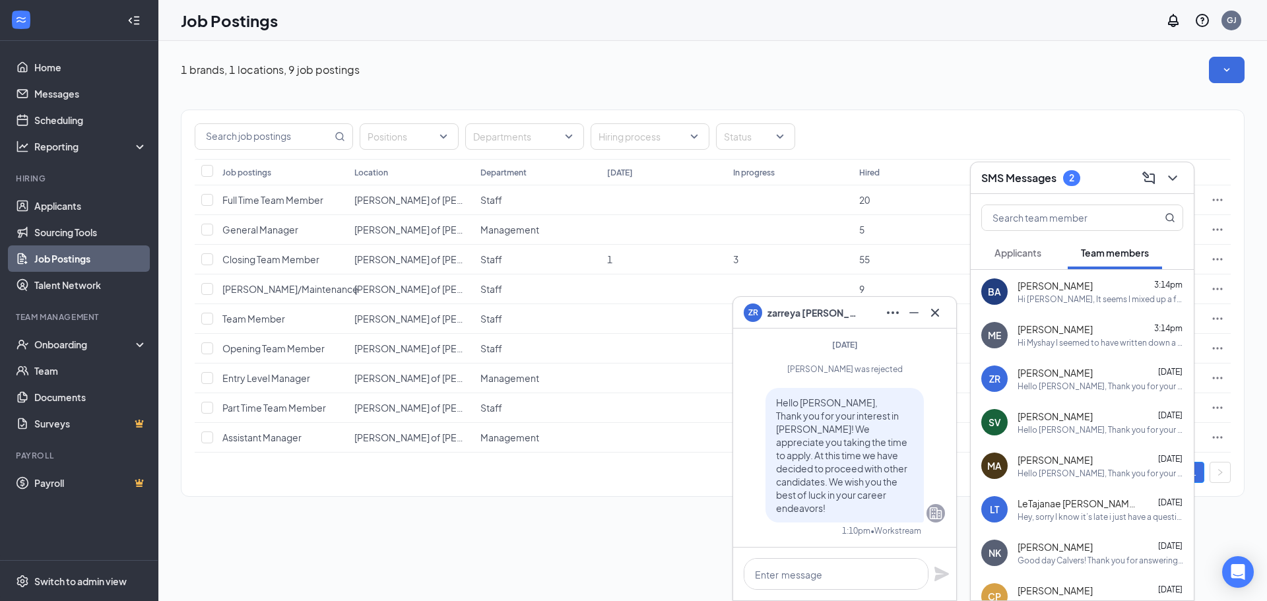
click at [835, 316] on div "ZR zarreya rogers" at bounding box center [845, 312] width 202 height 21
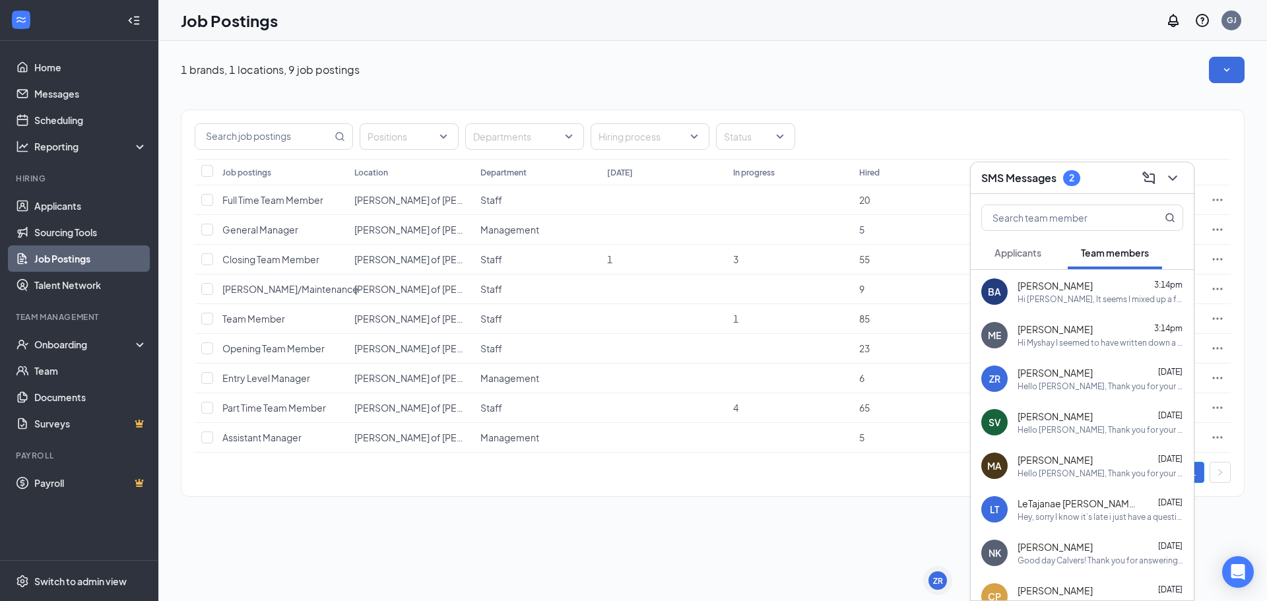
click at [1053, 418] on span "[PERSON_NAME]" at bounding box center [1055, 416] width 75 height 13
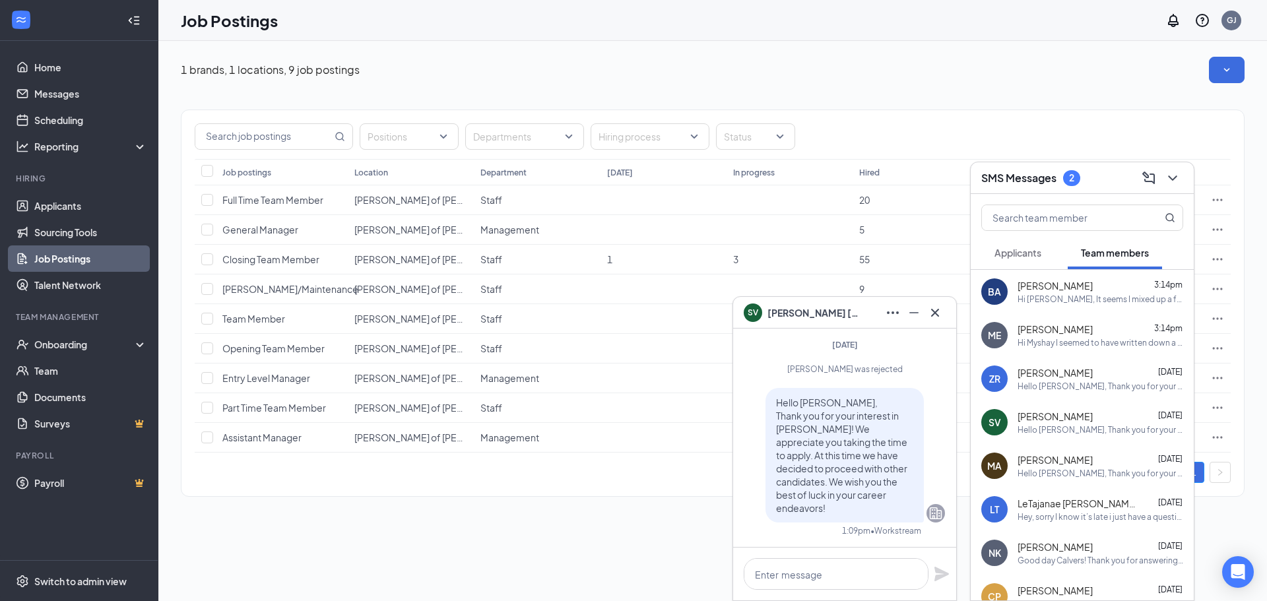
click at [1061, 469] on div "Hello [PERSON_NAME], Thank you for your interest in [PERSON_NAME]! We appreciat…" at bounding box center [1101, 473] width 166 height 11
click at [1041, 487] on div "MA Marcus Abad-Dominguez Sep 18 Hello Marcus, Thank you for your interest in Cu…" at bounding box center [1082, 466] width 223 height 44
click at [1043, 493] on div "LT LeTajanae Thomas Aug 17 Hey, sorry I know it’s late i just have a question a…" at bounding box center [1082, 510] width 223 height 44
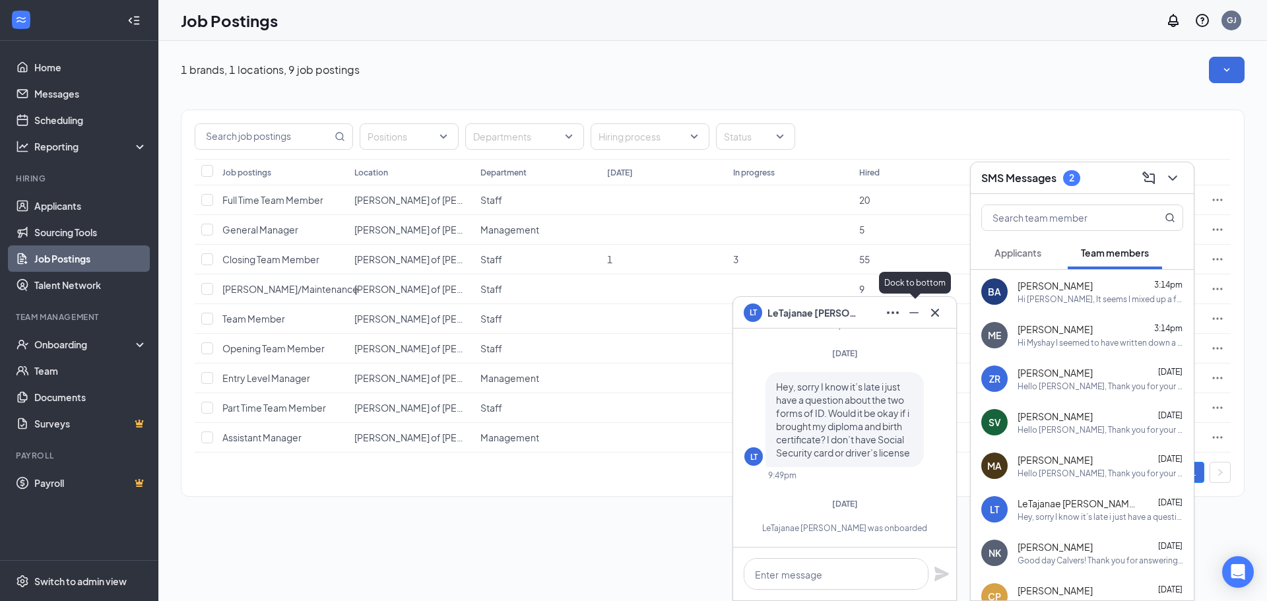
click at [912, 316] on icon "Minimize" at bounding box center [914, 313] width 16 height 16
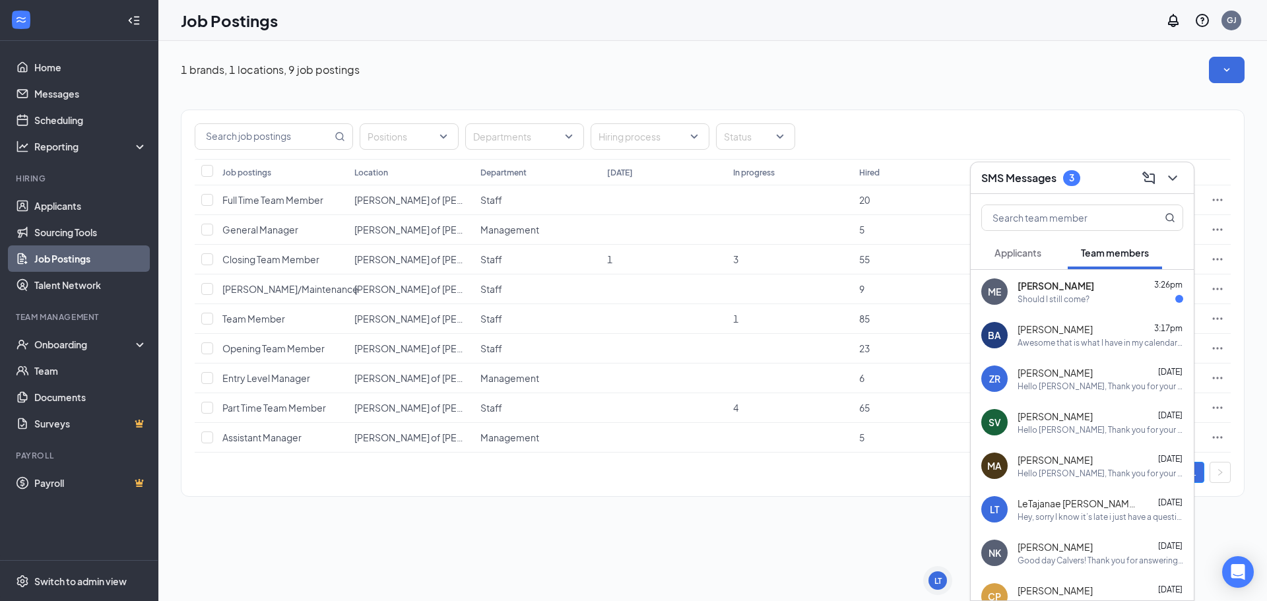
click at [1078, 302] on div "Should I still come?" at bounding box center [1054, 299] width 72 height 11
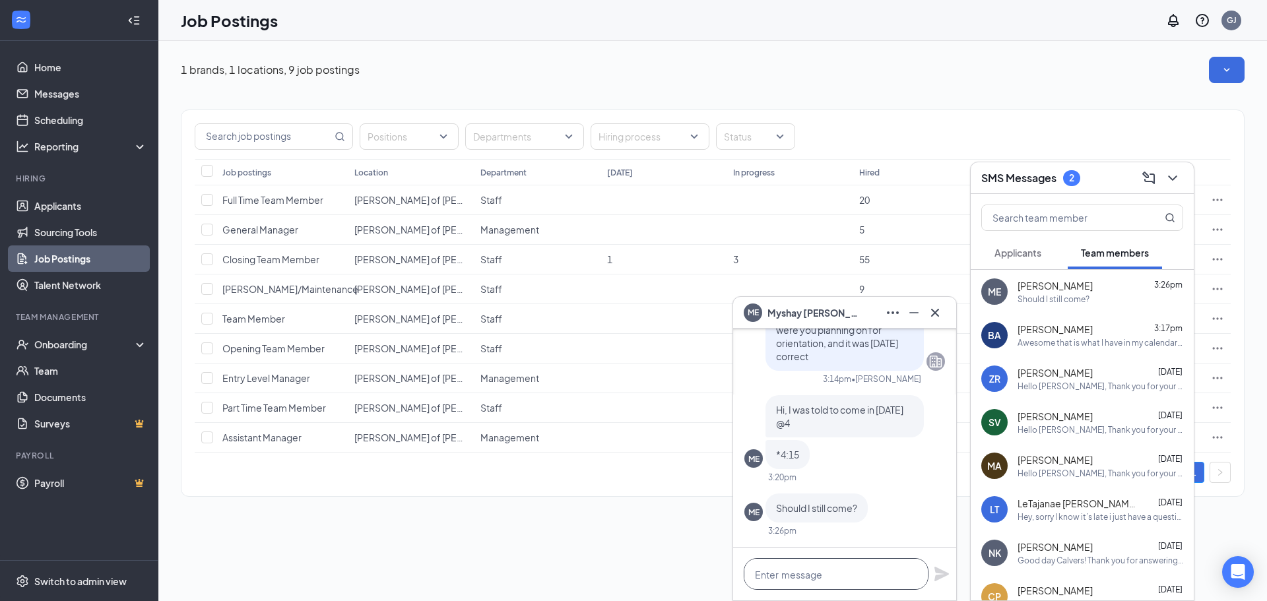
click at [850, 558] on textarea at bounding box center [836, 574] width 185 height 32
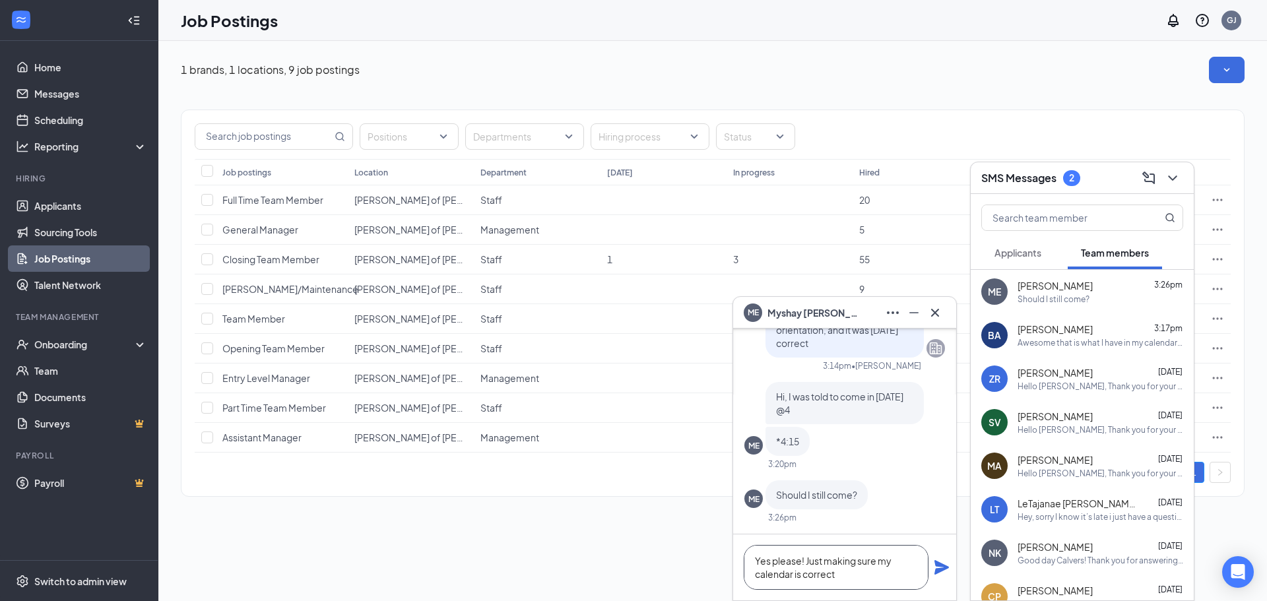
type textarea "Yes please! Just making sure my calendar is correct"
click at [942, 569] on icon "Plane" at bounding box center [942, 567] width 15 height 15
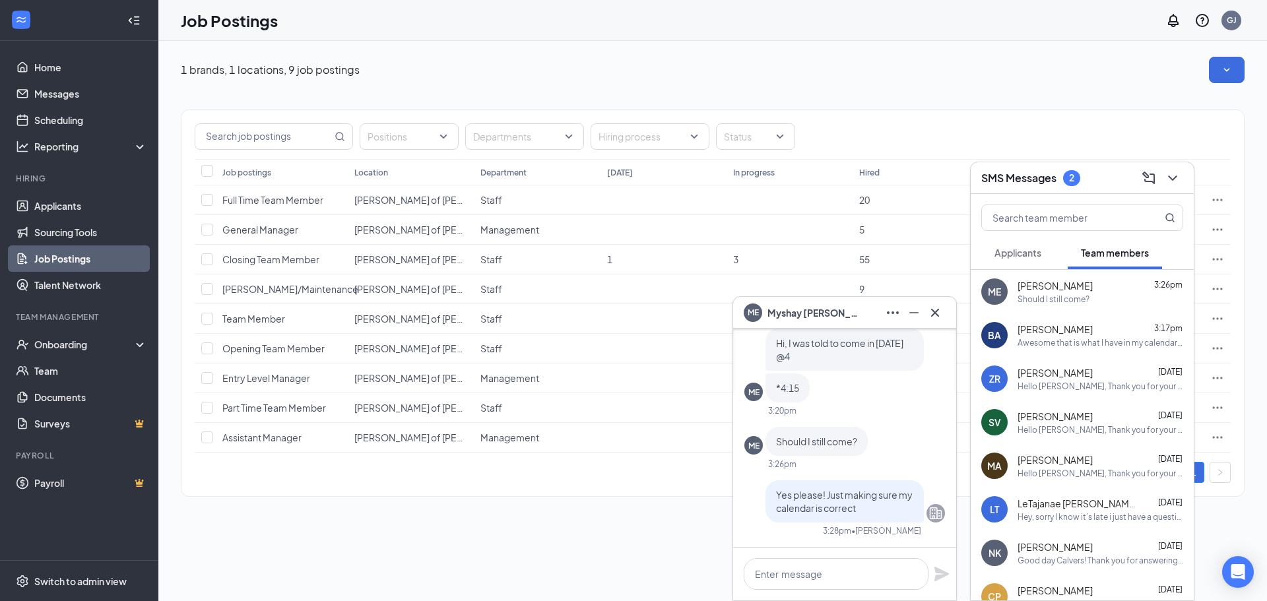
scroll to position [0, 0]
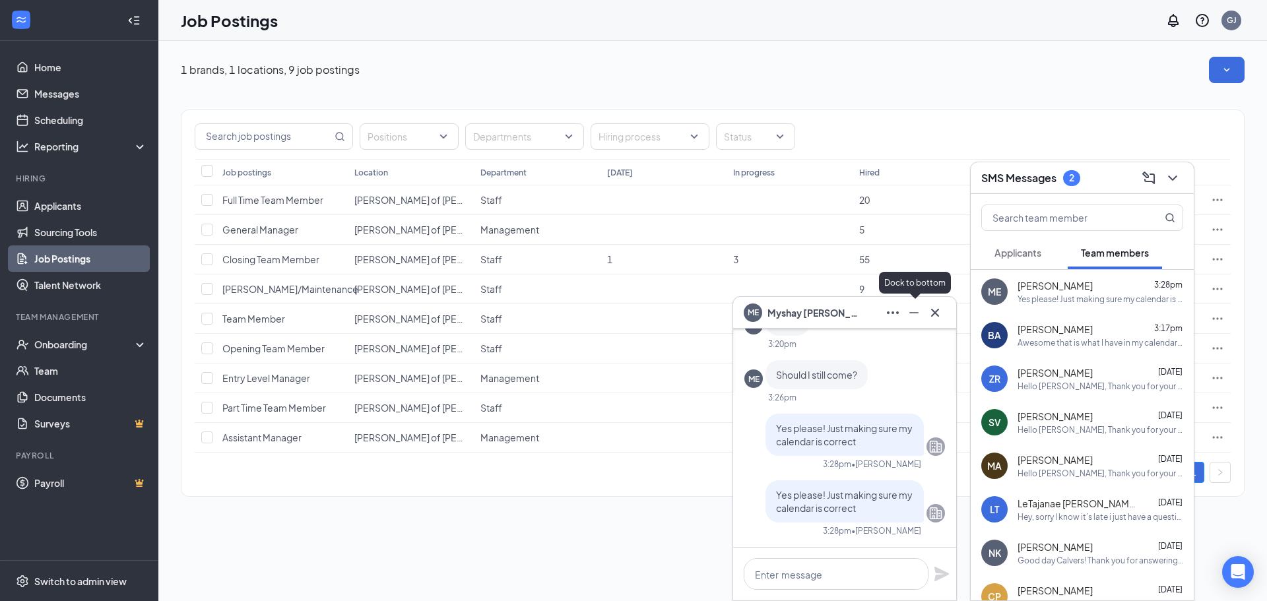
click at [911, 315] on icon "Minimize" at bounding box center [914, 313] width 16 height 16
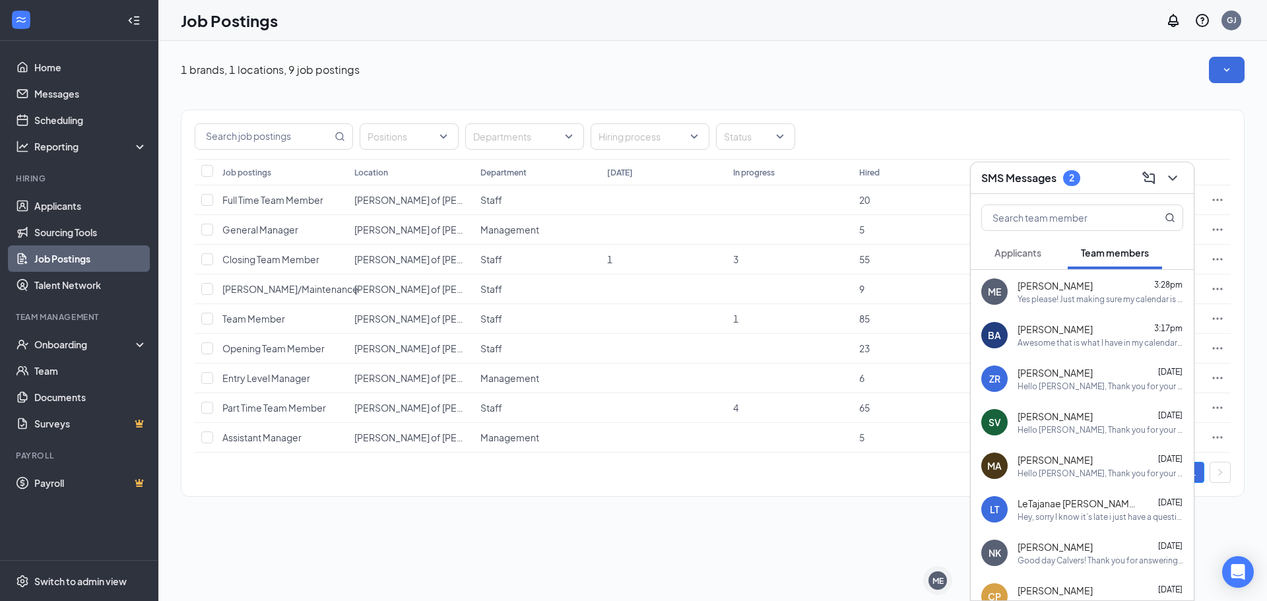
click at [1045, 180] on h3 "SMS Messages" at bounding box center [1018, 178] width 75 height 15
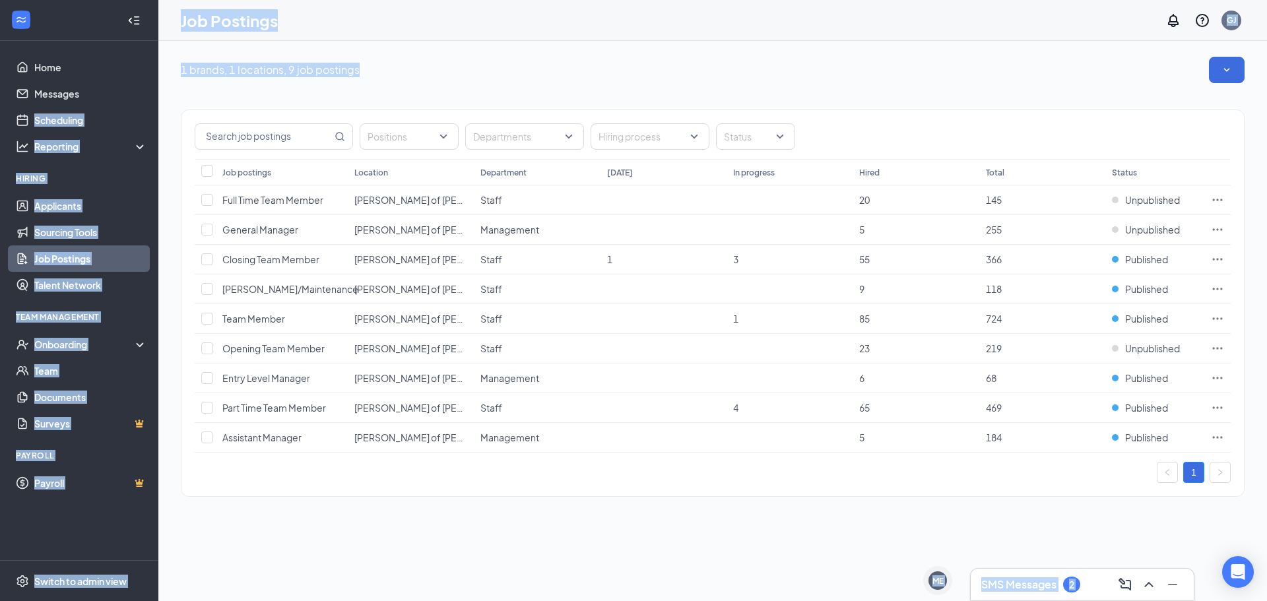
drag, startPoint x: 0, startPoint y: 121, endPoint x: 916, endPoint y: 77, distance: 917.1
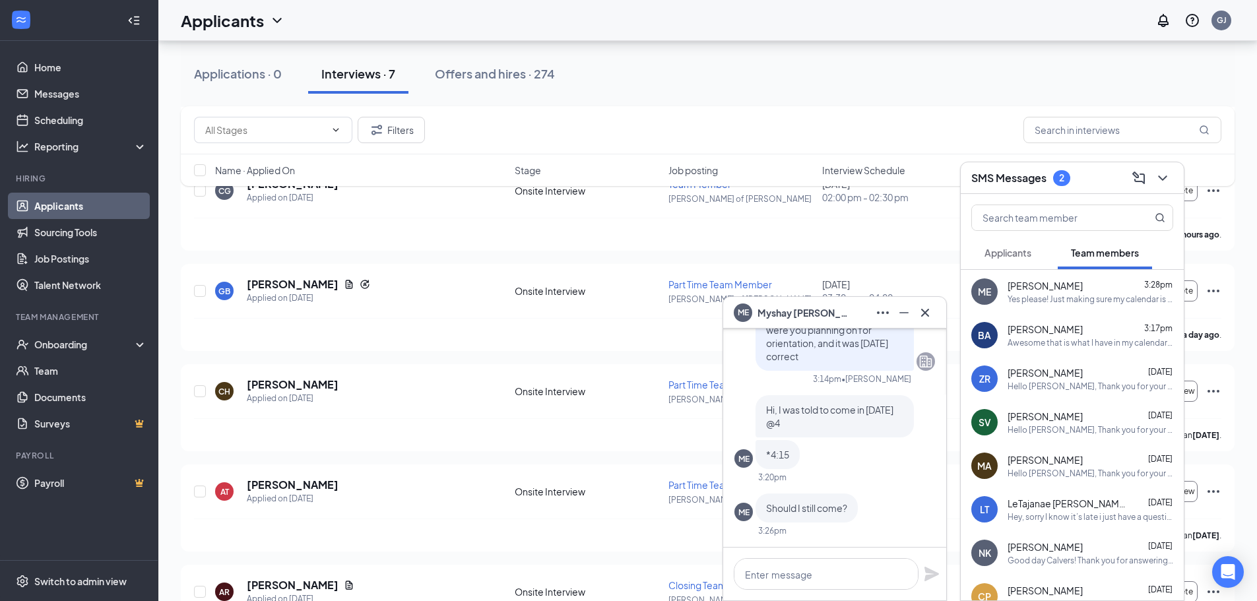
scroll to position [198, 0]
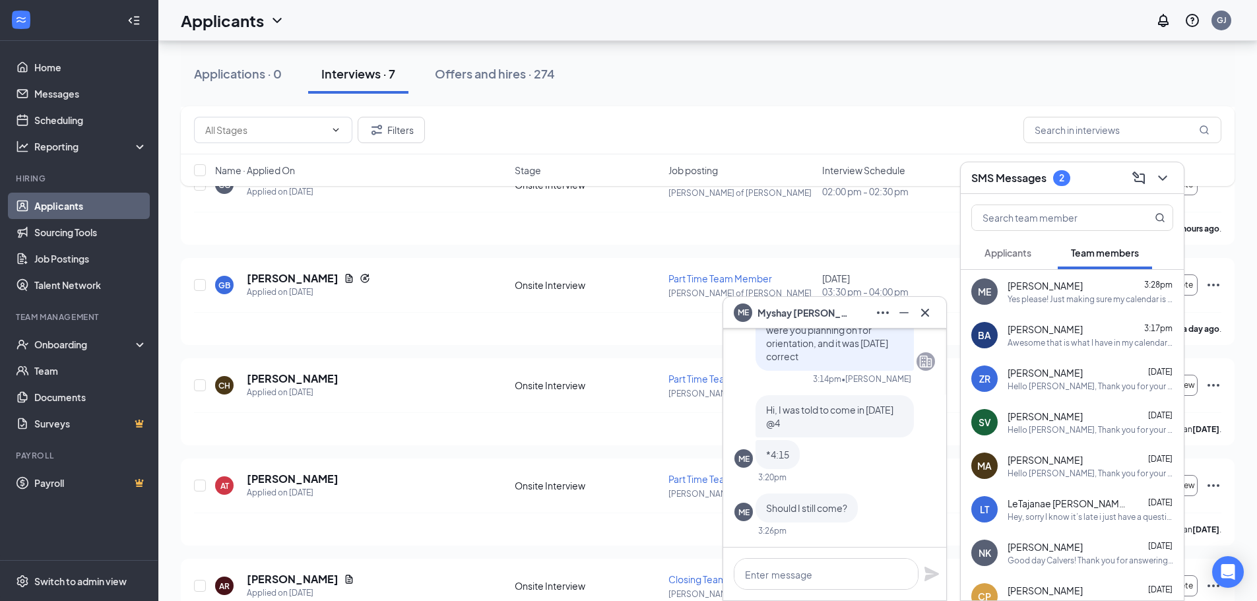
click at [884, 433] on div "Hi, I was told to come in [DATE] @4" at bounding box center [835, 416] width 158 height 42
click at [834, 204] on div "CG Conner Gunnink Applied on Oct 14 Onsite Interview Team Member Culver's of Je…" at bounding box center [708, 191] width 1028 height 41
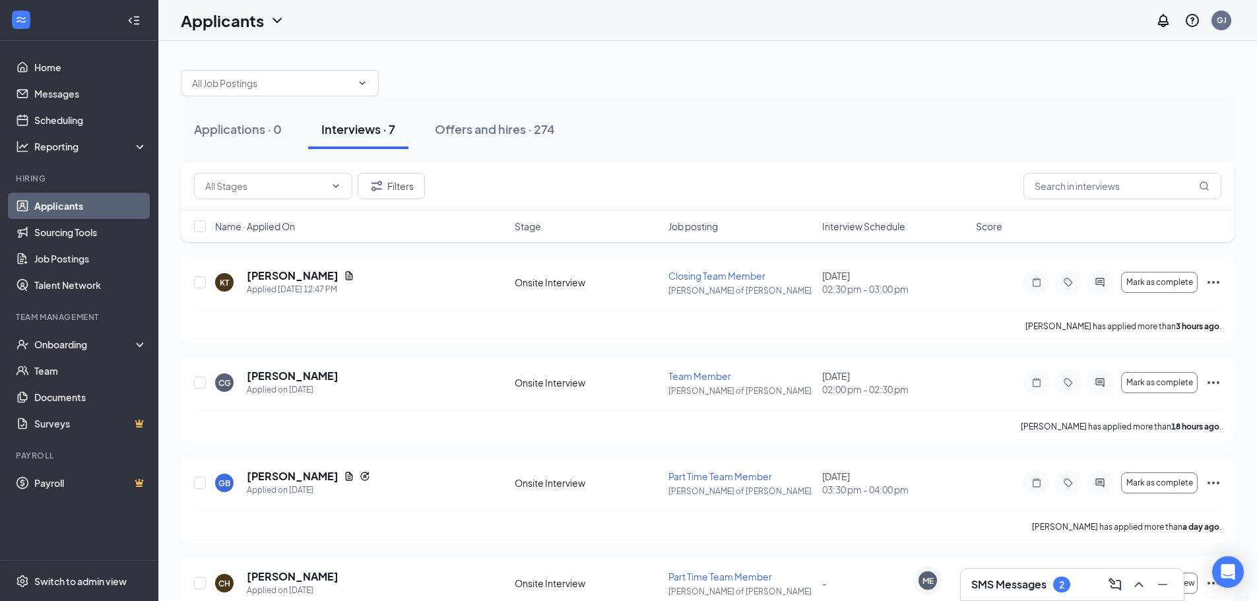
drag, startPoint x: 669, startPoint y: 98, endPoint x: 929, endPoint y: 444, distance: 432.8
click at [929, 444] on div "KT Kaelyn Thoman Applied Today 12:47 PM Onsite Interview Closing Team Member Cu…" at bounding box center [708, 599] width 1054 height 689
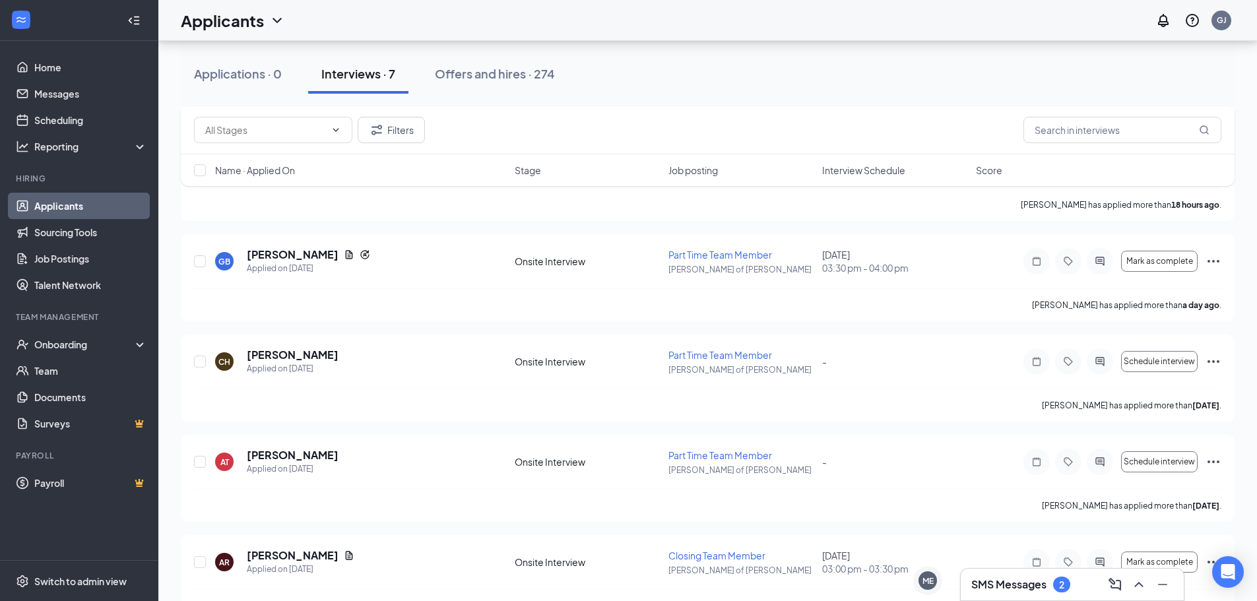
scroll to position [198, 0]
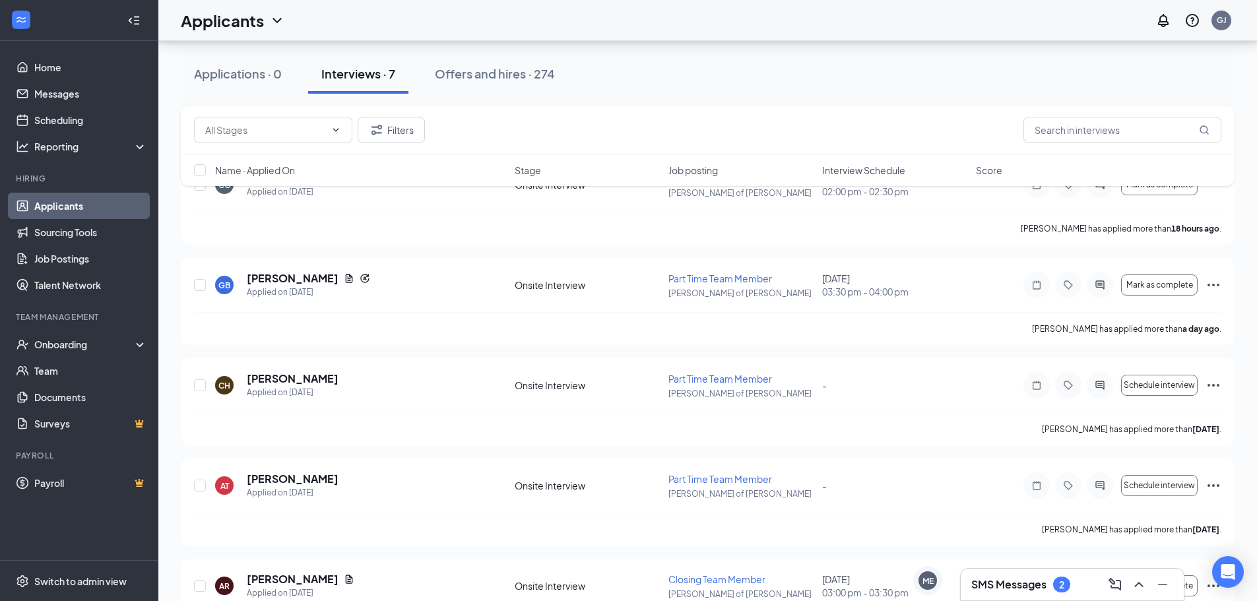
click at [929, 444] on div "KT Kaelyn Thoman Applied Today 12:47 PM Onsite Interview Closing Team Member Cu…" at bounding box center [708, 401] width 1054 height 689
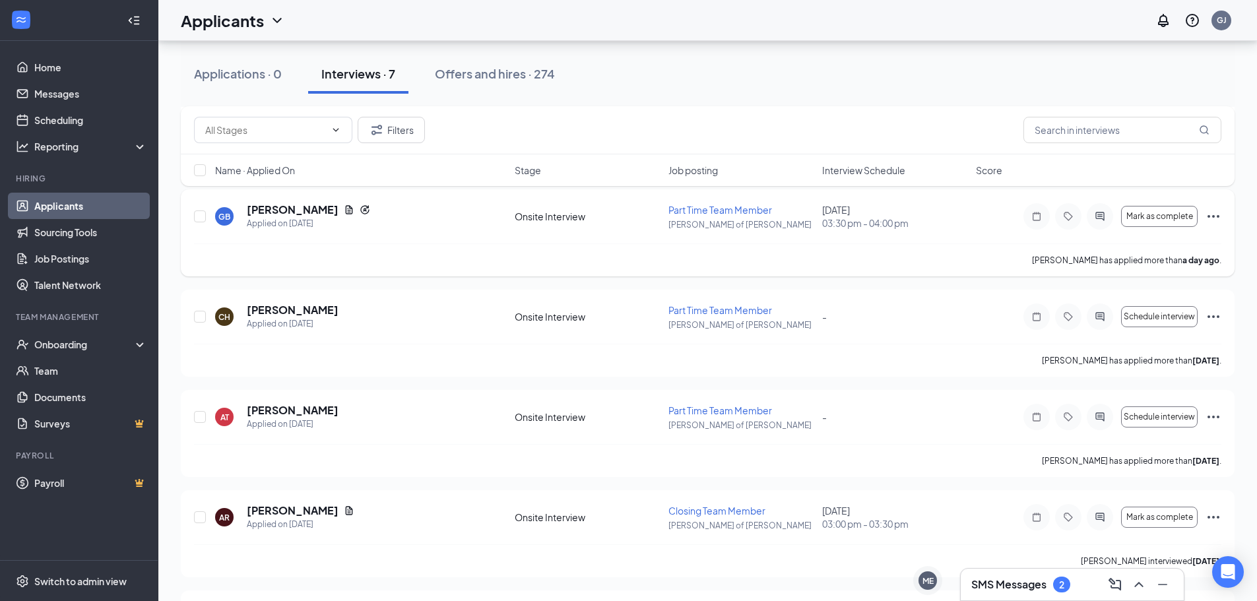
scroll to position [359, 0]
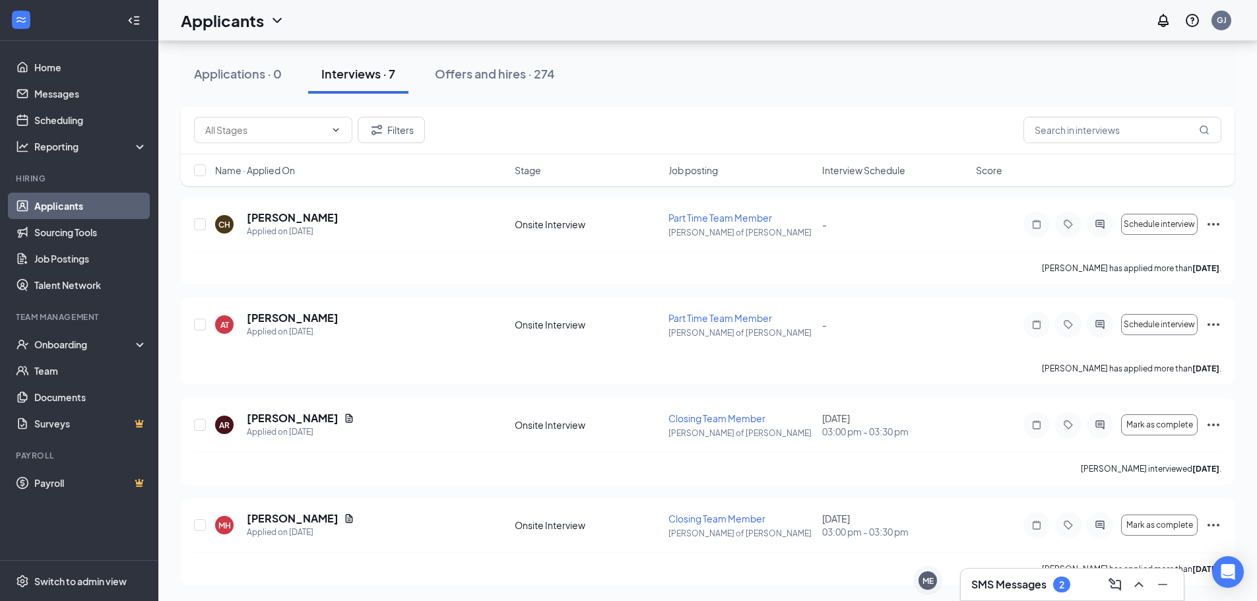
click at [1036, 579] on h3 "SMS Messages" at bounding box center [1008, 584] width 75 height 15
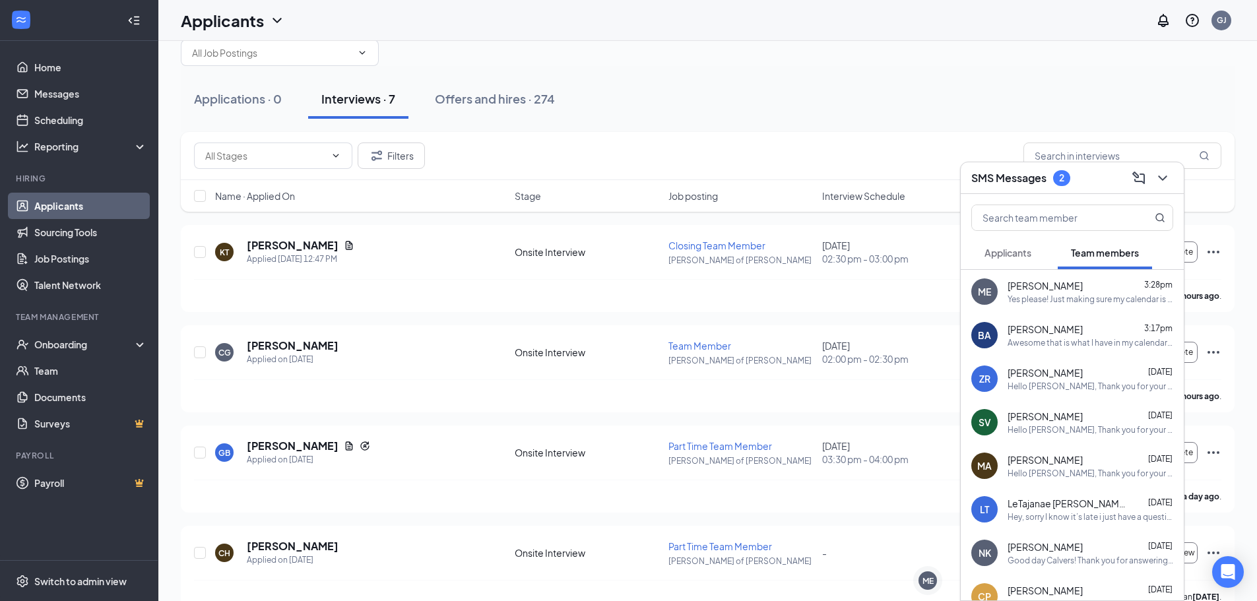
scroll to position [29, 0]
click at [1011, 71] on div "Applications · 0 Interviews · 7 Offers and hires · 274" at bounding box center [708, 100] width 1054 height 66
click at [1153, 170] on div at bounding box center [1162, 178] width 24 height 21
click at [1165, 170] on icon "ChevronDown" at bounding box center [1163, 178] width 16 height 16
